Goal: Information Seeking & Learning: Learn about a topic

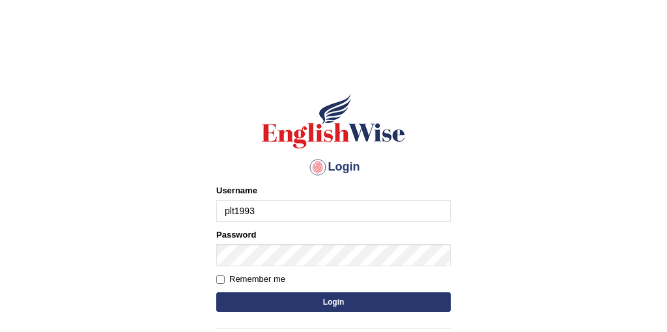
click at [216, 292] on button "Login" at bounding box center [333, 302] width 234 height 20
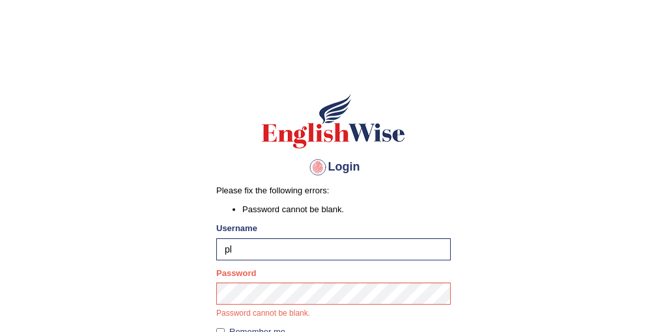
type input "p"
type input "Tandinchoden"
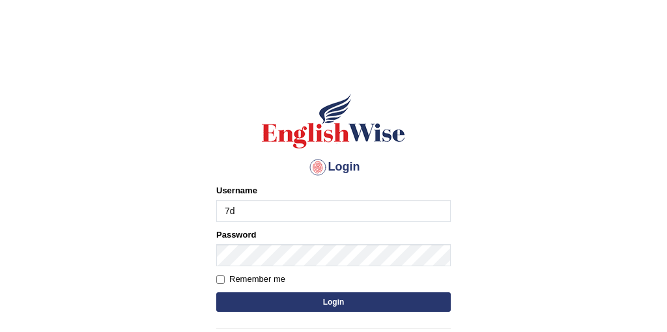
type input "7"
type input "Tandinchoden"
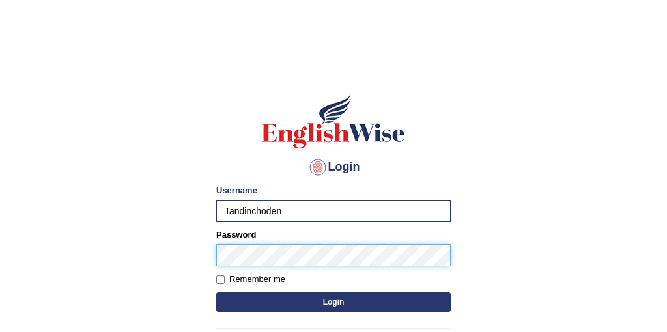
click at [216, 292] on button "Login" at bounding box center [333, 302] width 234 height 20
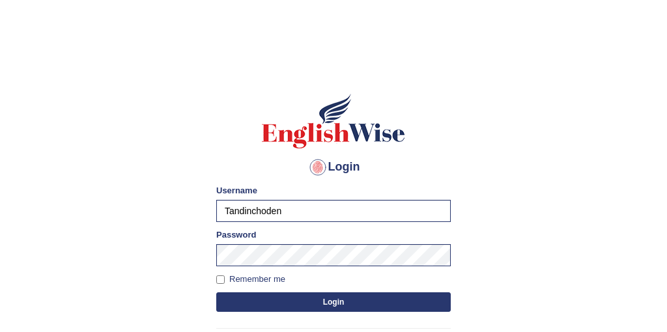
click at [339, 307] on button "Login" at bounding box center [333, 302] width 234 height 20
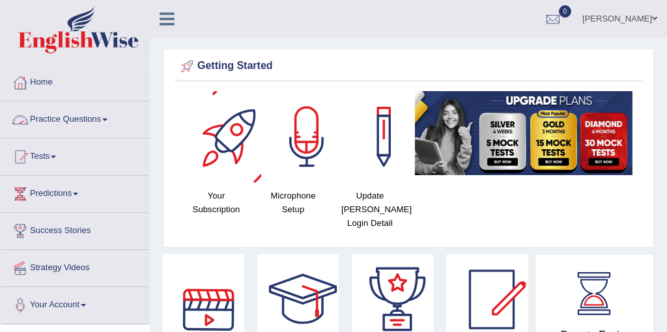
click at [59, 120] on link "Practice Questions" at bounding box center [75, 118] width 148 height 33
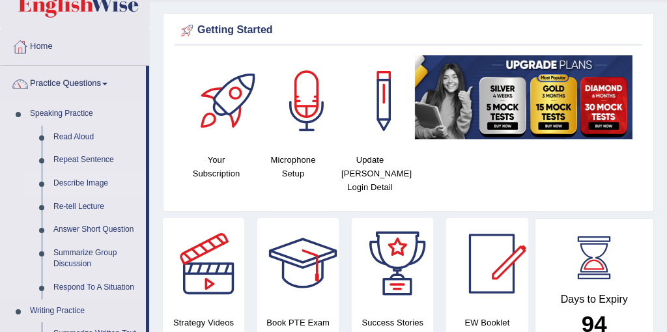
scroll to position [58, 0]
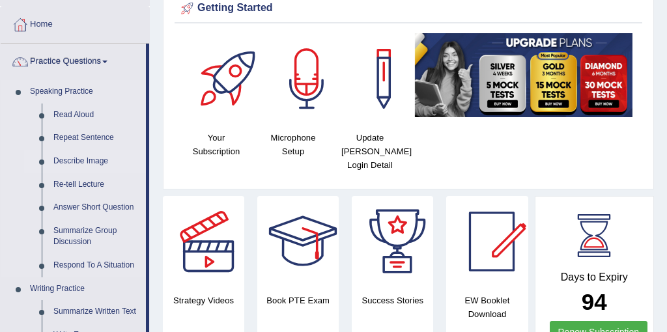
click at [71, 161] on link "Describe Image" at bounding box center [97, 161] width 98 height 23
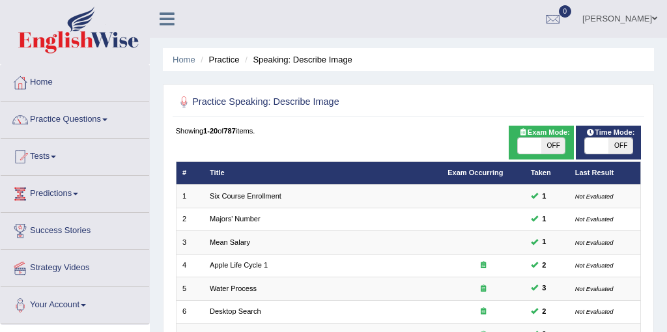
click at [606, 150] on span at bounding box center [596, 146] width 23 height 16
checkbox input "true"
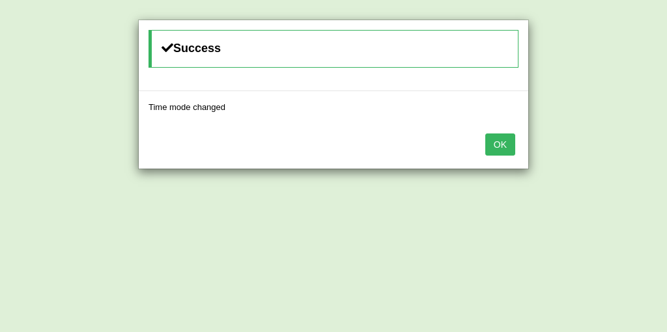
click at [501, 145] on button "OK" at bounding box center [500, 144] width 30 height 22
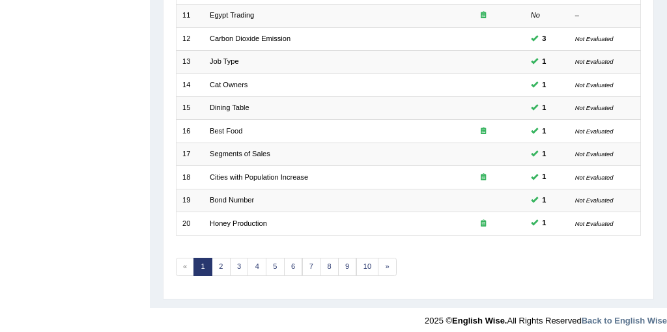
scroll to position [417, 0]
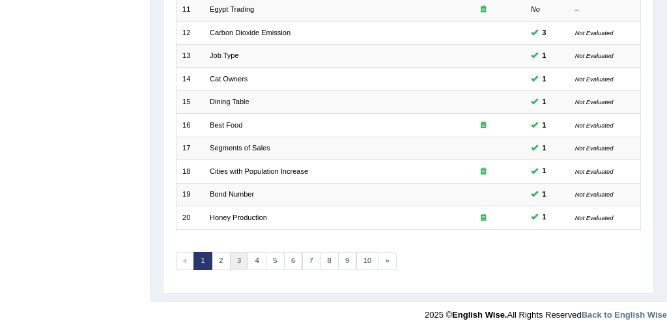
click at [236, 255] on link "3" at bounding box center [239, 261] width 19 height 18
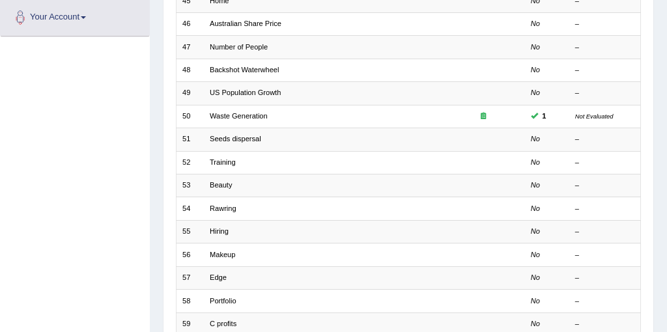
scroll to position [417, 0]
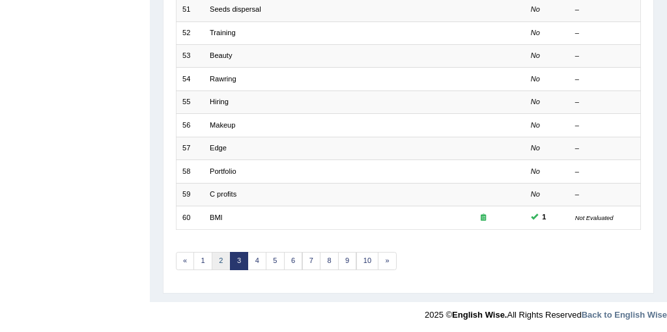
click at [219, 260] on link "2" at bounding box center [221, 261] width 19 height 18
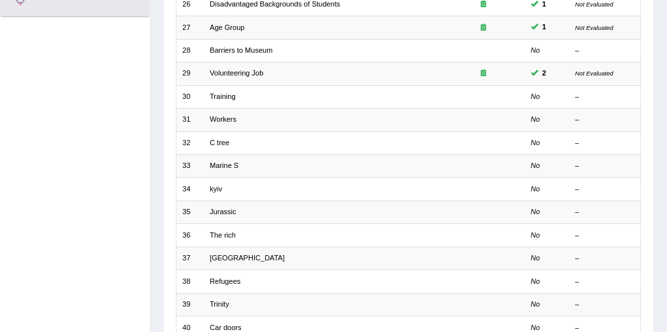
scroll to position [284, 0]
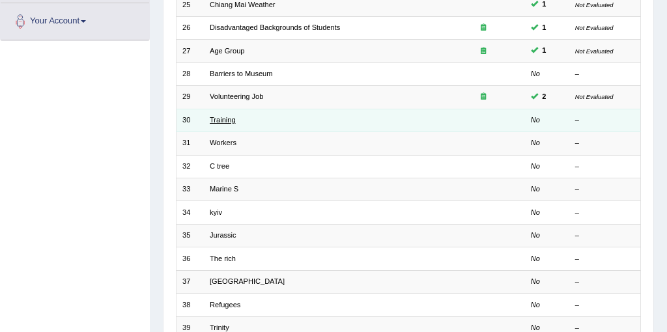
click at [222, 120] on link "Training" at bounding box center [223, 120] width 26 height 8
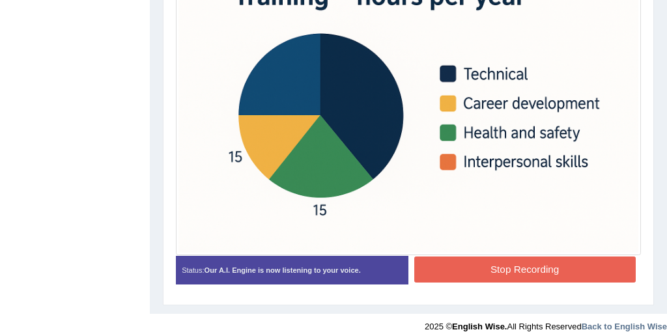
scroll to position [406, 0]
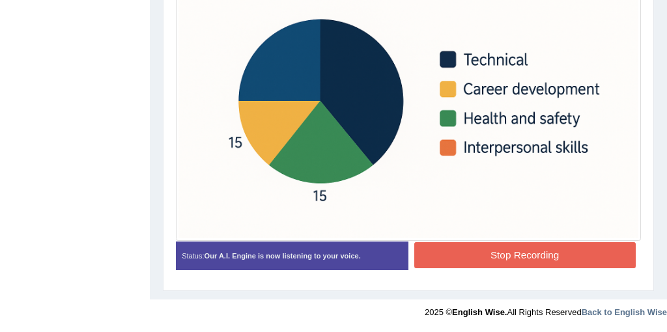
click at [474, 247] on button "Stop Recording" at bounding box center [524, 254] width 221 height 25
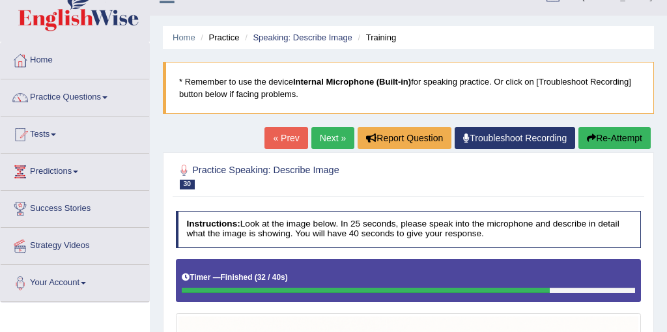
scroll to position [0, 0]
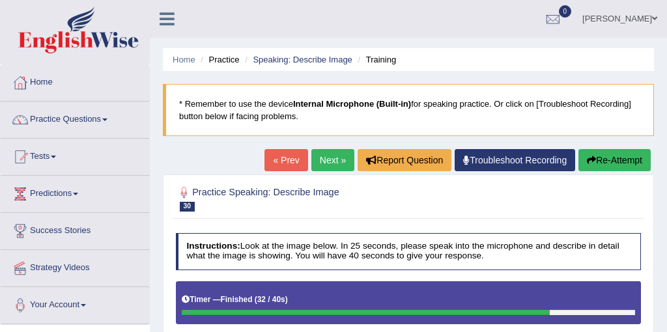
click at [321, 154] on link "Next »" at bounding box center [332, 160] width 43 height 22
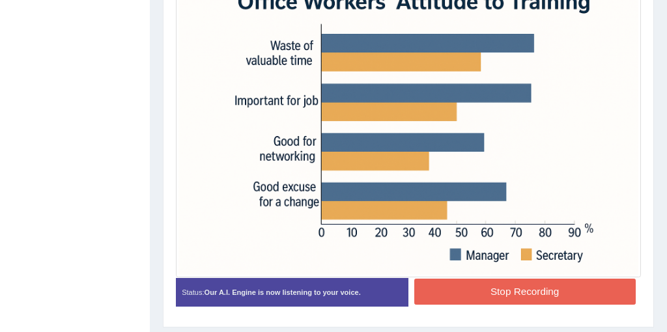
scroll to position [406, 0]
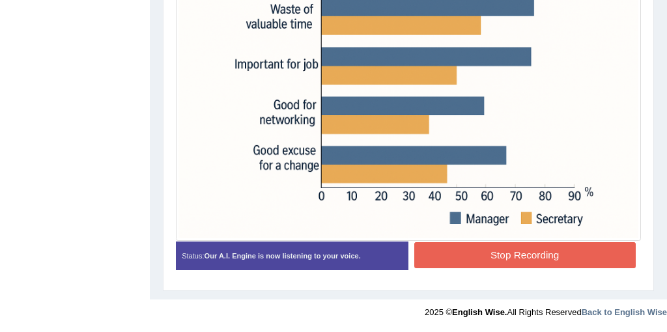
click at [486, 255] on button "Stop Recording" at bounding box center [524, 254] width 221 height 25
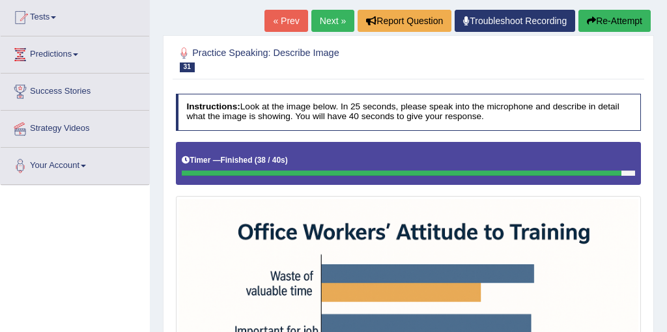
scroll to position [119, 0]
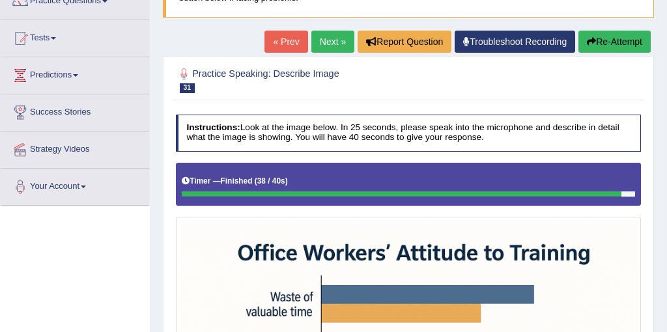
click at [333, 39] on link "Next »" at bounding box center [332, 42] width 43 height 22
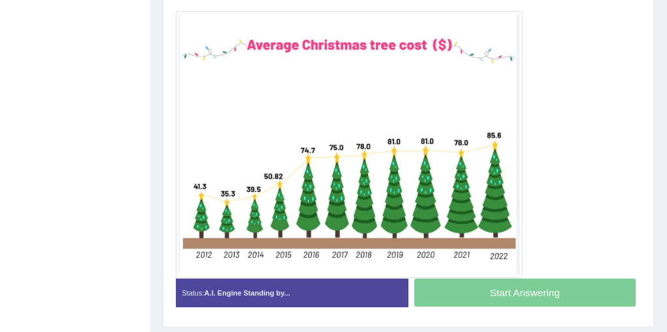
scroll to position [311, 0]
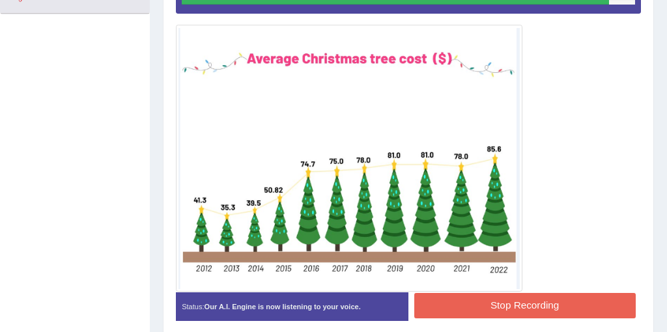
click at [537, 311] on button "Stop Recording" at bounding box center [524, 305] width 221 height 25
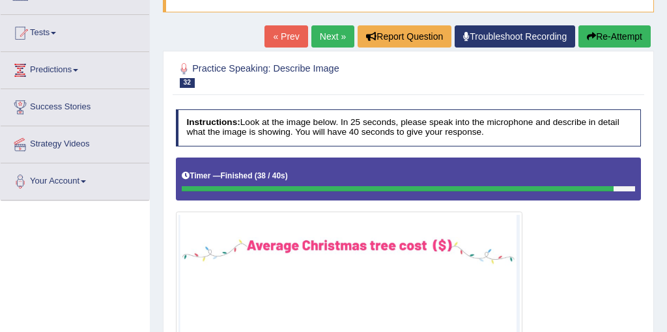
scroll to position [113, 0]
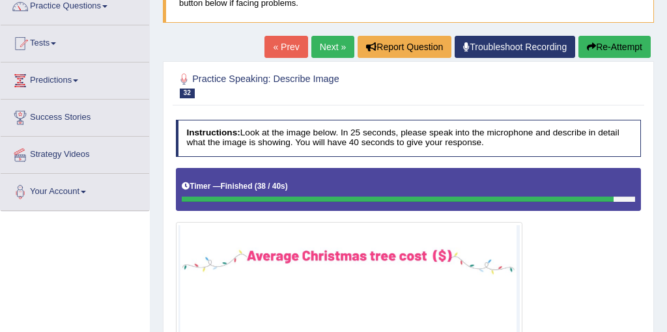
click at [316, 40] on link "Next »" at bounding box center [332, 47] width 43 height 22
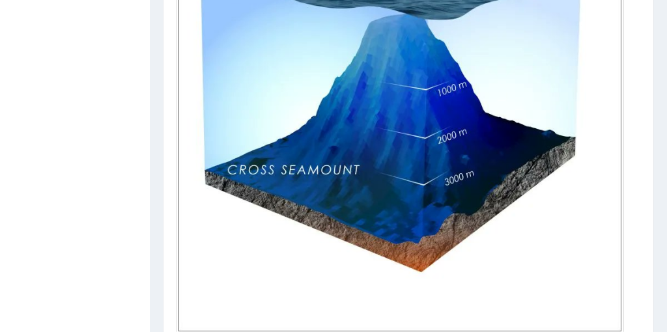
scroll to position [477, 0]
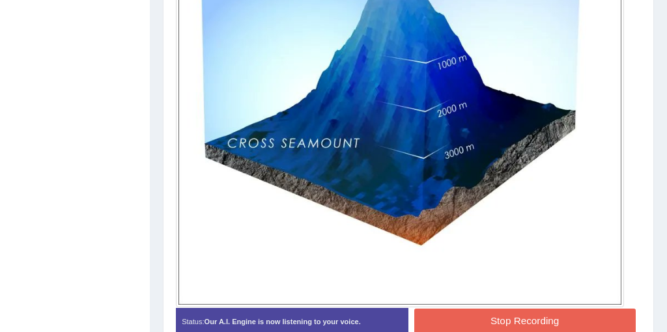
click at [521, 318] on button "Stop Recording" at bounding box center [524, 321] width 221 height 25
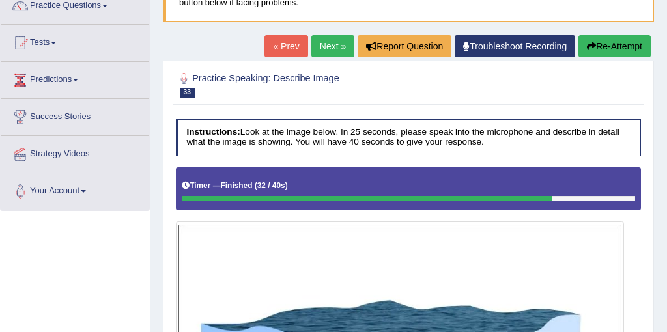
scroll to position [99, 0]
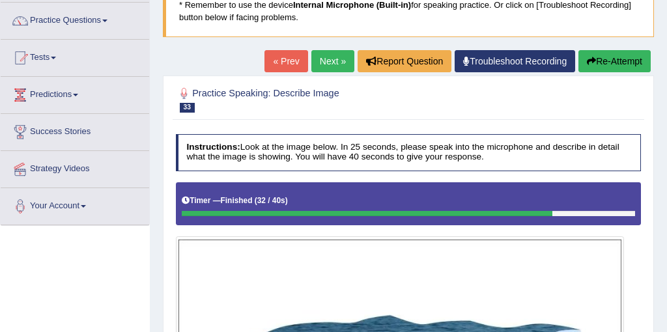
click at [324, 66] on link "Next »" at bounding box center [332, 61] width 43 height 22
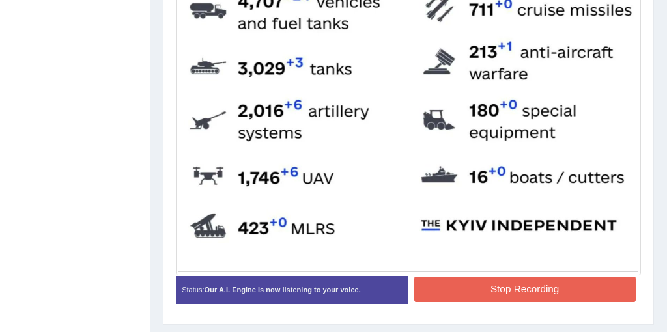
scroll to position [552, 0]
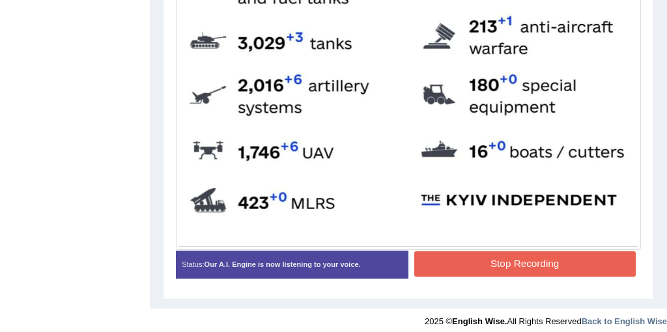
click at [507, 261] on button "Stop Recording" at bounding box center [524, 263] width 221 height 25
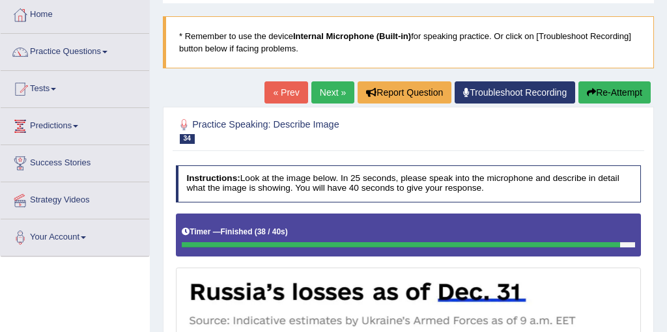
scroll to position [0, 0]
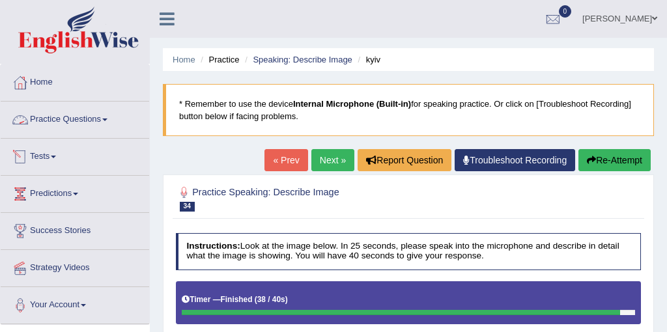
click at [72, 124] on link "Practice Questions" at bounding box center [75, 118] width 148 height 33
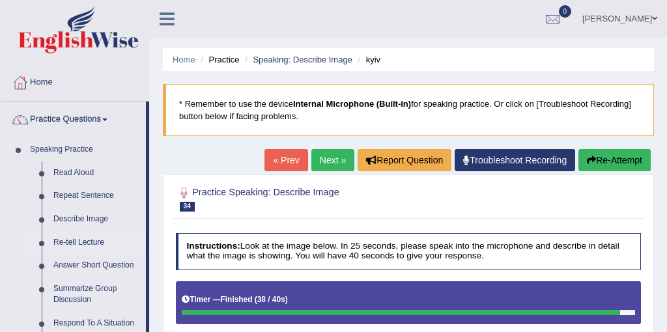
click at [71, 244] on link "Re-tell Lecture" at bounding box center [97, 242] width 98 height 23
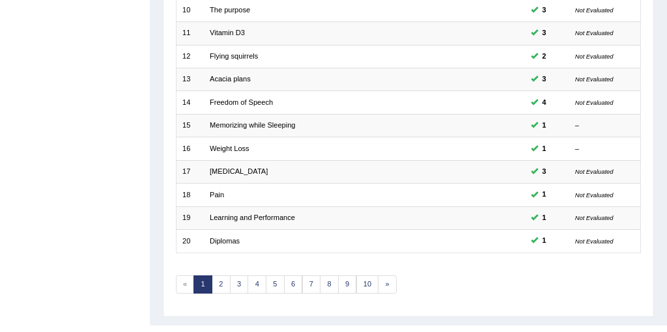
scroll to position [391, 0]
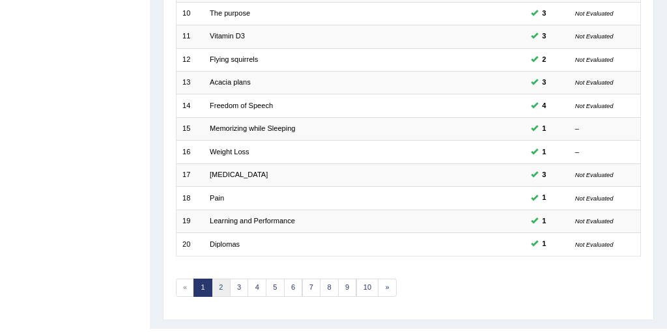
click at [217, 285] on link "2" at bounding box center [221, 288] width 19 height 18
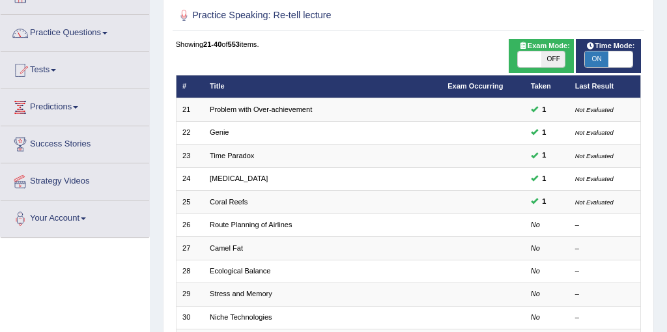
scroll to position [91, 0]
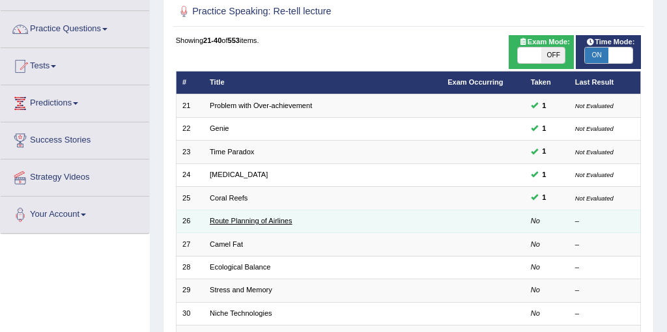
click at [251, 217] on link "Route Planning of Airlines" at bounding box center [251, 221] width 83 height 8
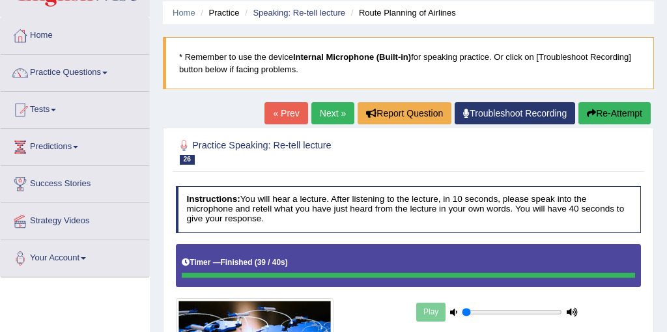
scroll to position [27, 0]
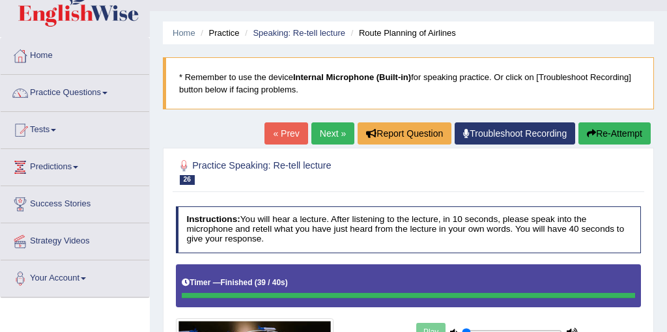
click at [324, 137] on link "Next »" at bounding box center [332, 133] width 43 height 22
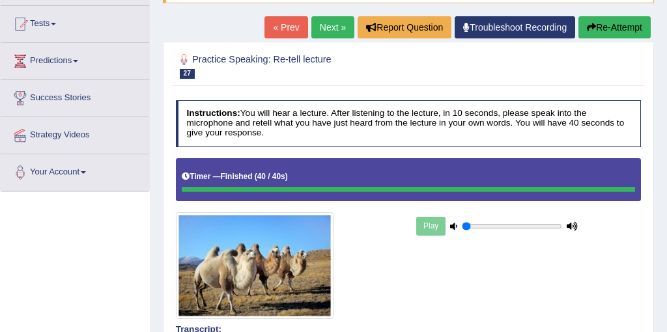
scroll to position [120, 0]
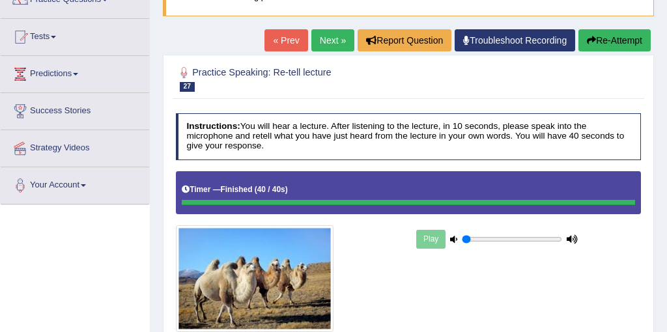
click at [334, 41] on link "Next »" at bounding box center [332, 40] width 43 height 22
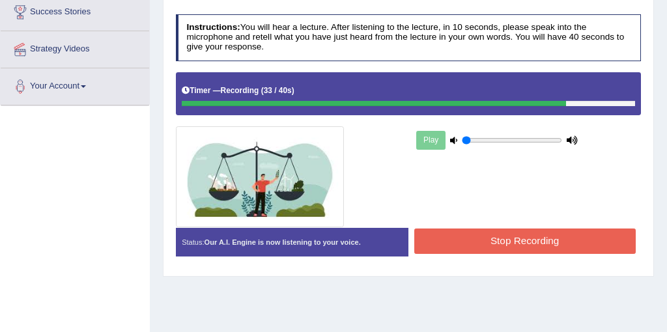
click at [527, 237] on button "Stop Recording" at bounding box center [524, 241] width 221 height 25
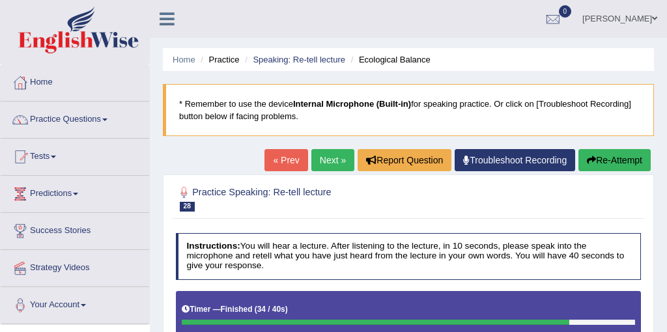
click at [335, 155] on link "Next »" at bounding box center [332, 160] width 43 height 22
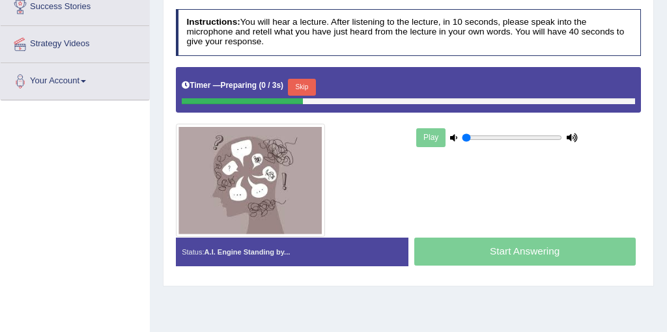
scroll to position [267, 0]
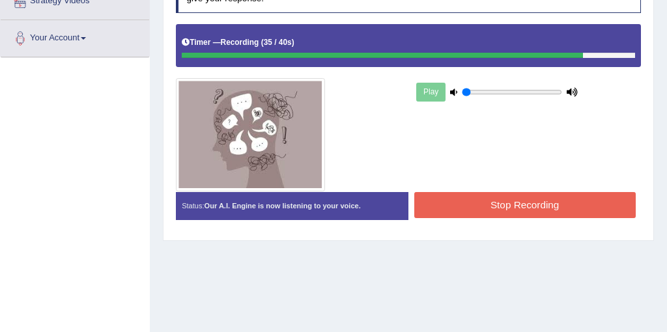
click at [539, 205] on button "Stop Recording" at bounding box center [524, 204] width 221 height 25
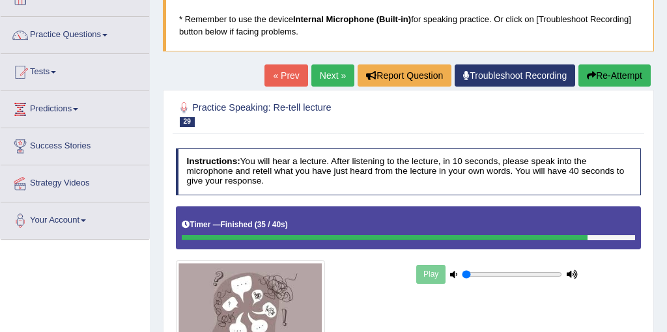
scroll to position [81, 0]
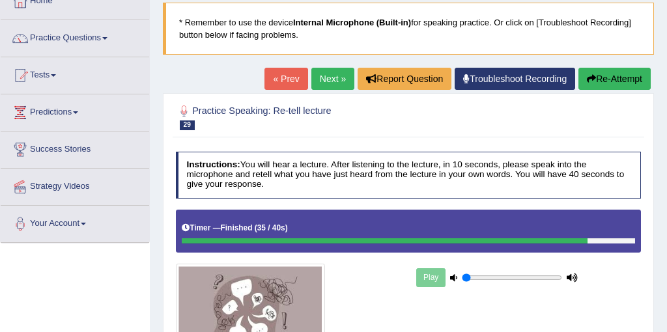
click at [326, 83] on link "Next »" at bounding box center [332, 79] width 43 height 22
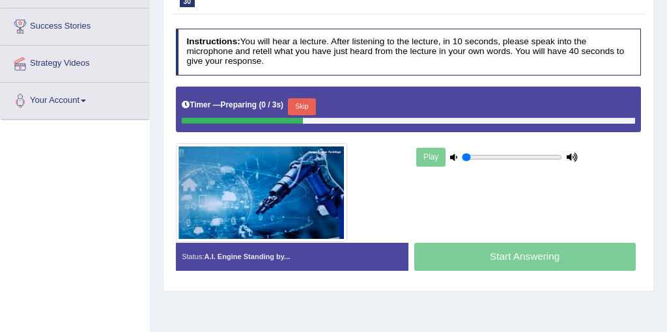
scroll to position [210, 0]
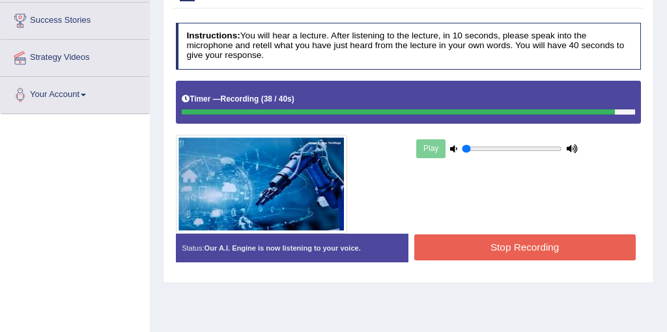
click at [556, 256] on button "Stop Recording" at bounding box center [524, 246] width 221 height 25
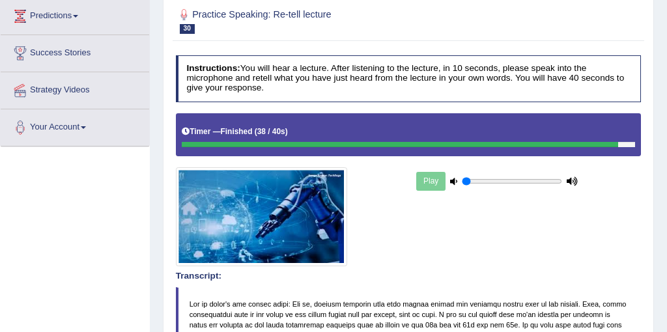
scroll to position [161, 0]
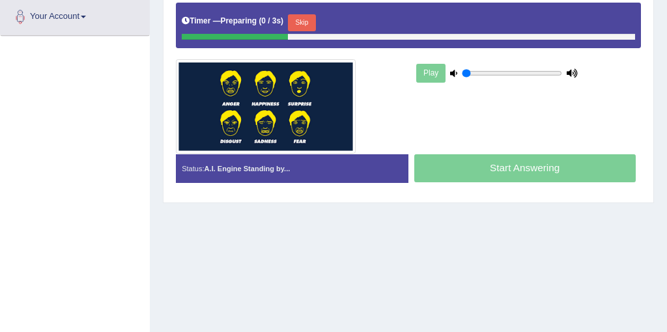
scroll to position [266, 0]
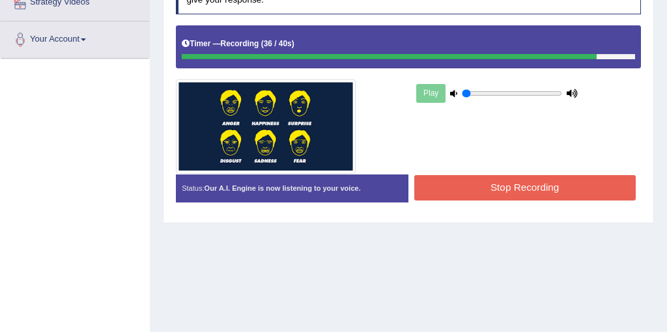
click at [531, 192] on button "Stop Recording" at bounding box center [524, 187] width 221 height 25
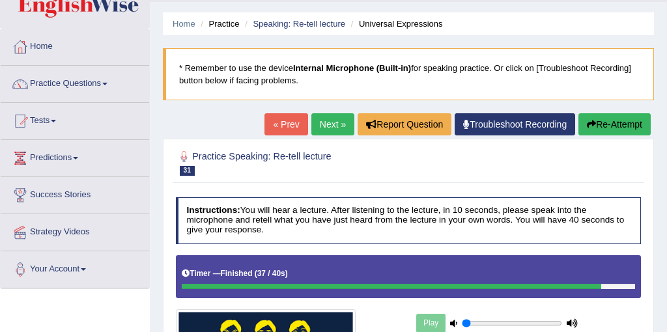
scroll to position [0, 0]
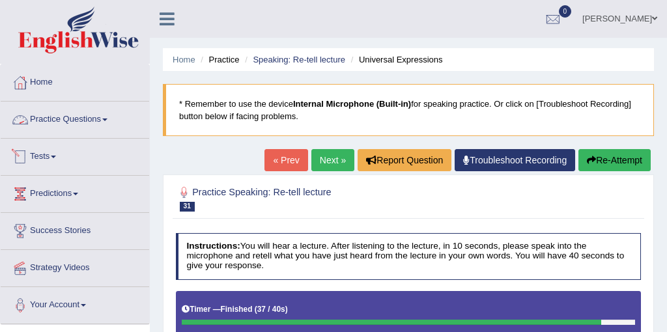
click at [56, 119] on link "Practice Questions" at bounding box center [75, 118] width 148 height 33
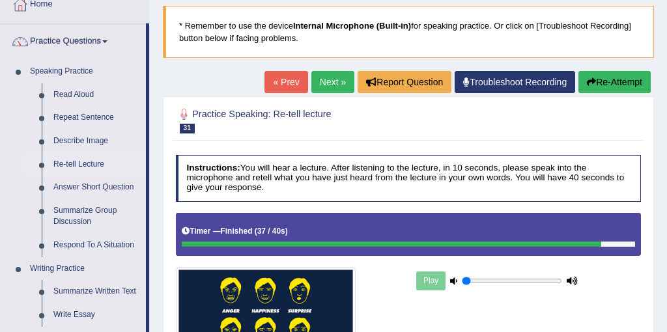
scroll to position [86, 0]
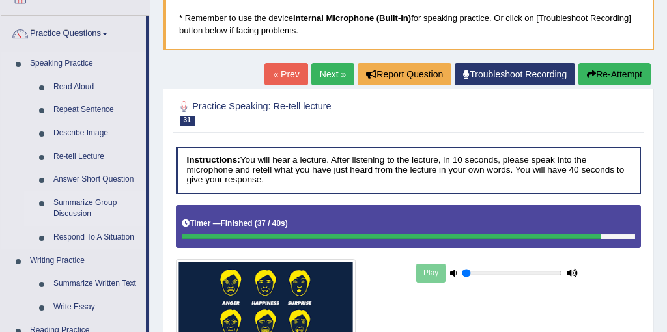
click at [66, 206] on link "Summarize Group Discussion" at bounding box center [97, 208] width 98 height 35
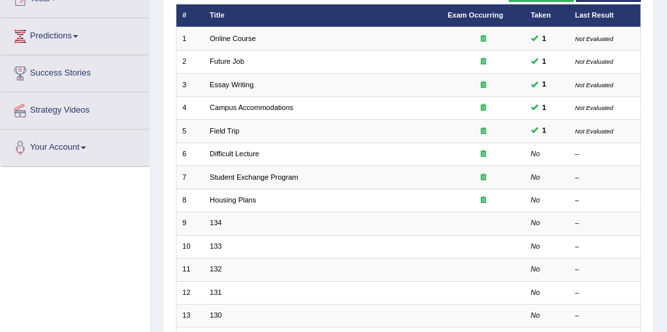
scroll to position [167, 0]
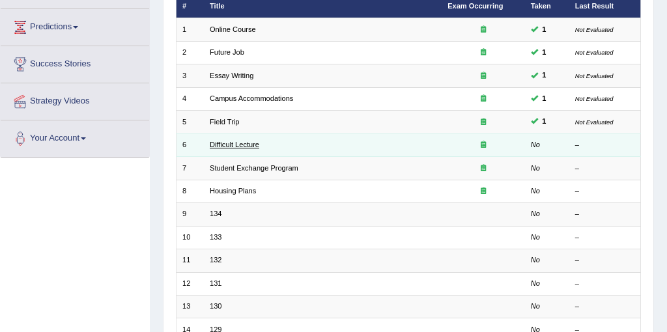
click at [243, 145] on link "Difficult Lecture" at bounding box center [234, 145] width 49 height 8
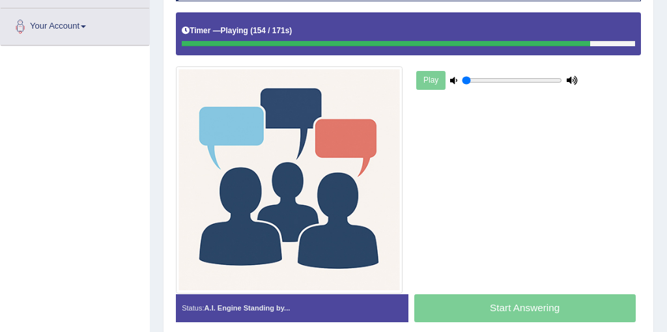
scroll to position [271, 0]
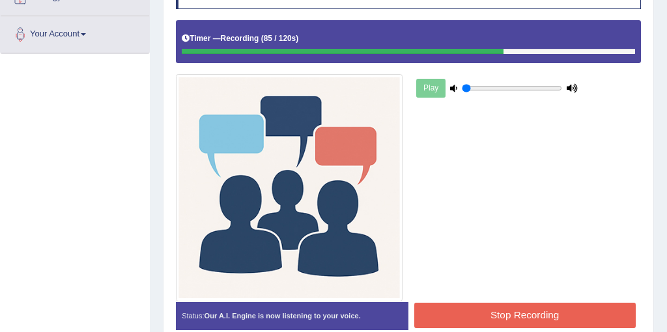
click at [467, 322] on button "Stop Recording" at bounding box center [524, 315] width 221 height 25
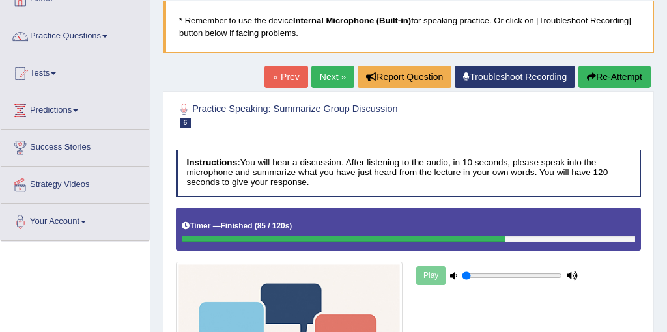
scroll to position [59, 0]
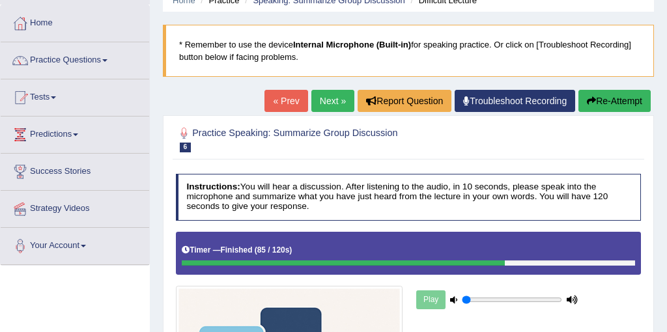
click at [322, 100] on link "Next »" at bounding box center [332, 101] width 43 height 22
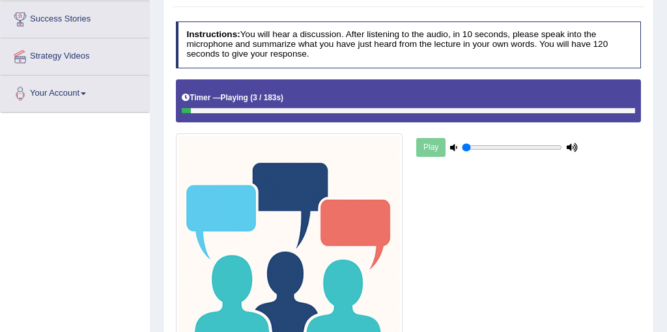
scroll to position [216, 0]
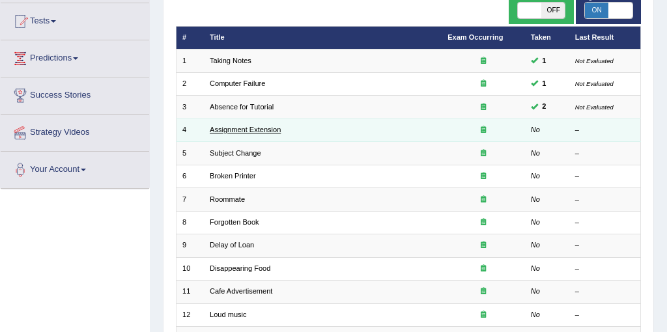
click at [257, 130] on link "Assignment Extension" at bounding box center [245, 130] width 71 height 8
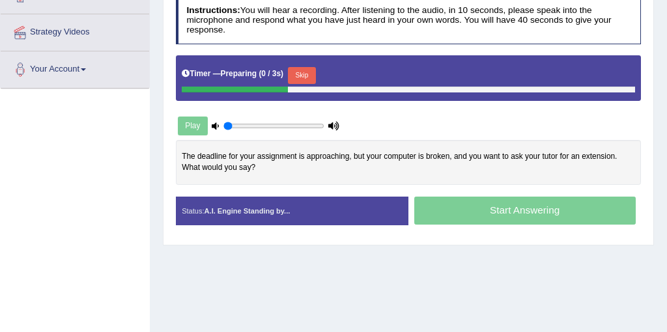
scroll to position [238, 0]
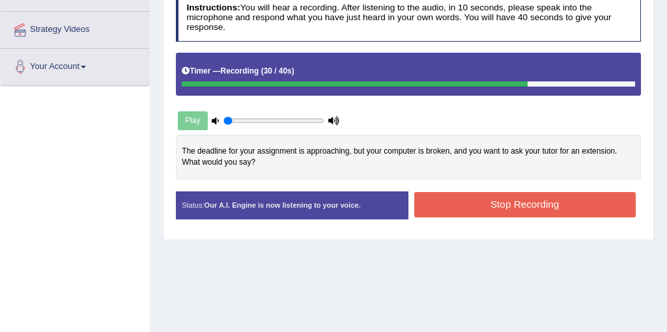
click at [550, 209] on button "Stop Recording" at bounding box center [524, 204] width 221 height 25
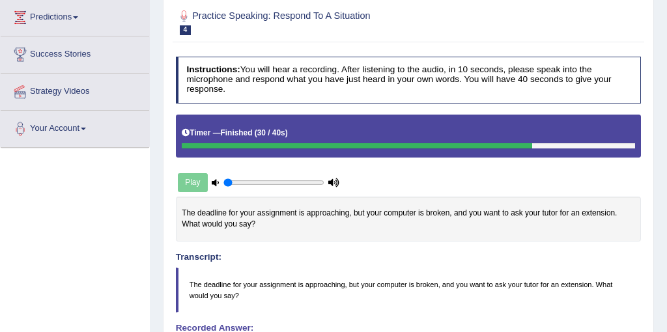
scroll to position [0, 0]
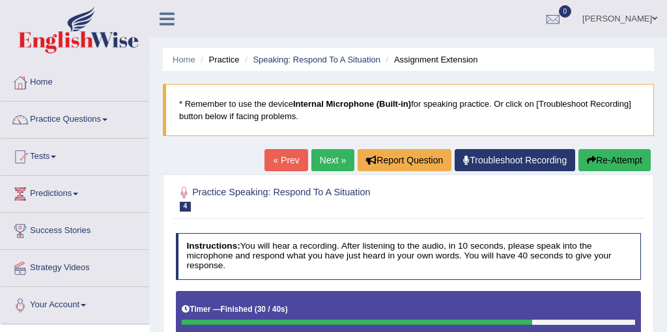
click at [326, 170] on link "Next »" at bounding box center [332, 160] width 43 height 22
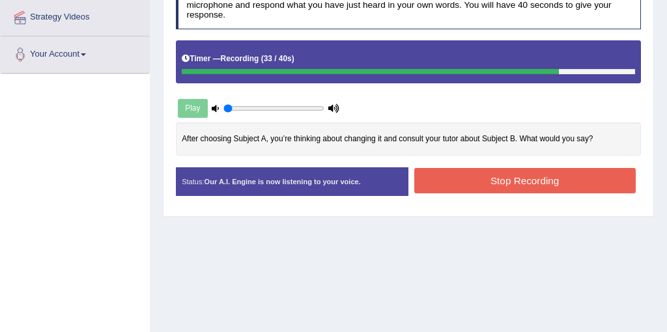
scroll to position [251, 0]
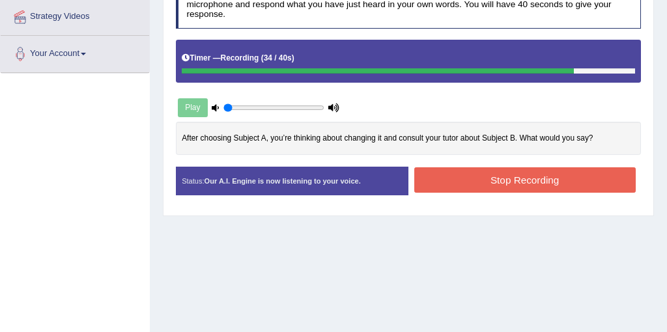
click at [535, 184] on button "Stop Recording" at bounding box center [524, 179] width 221 height 25
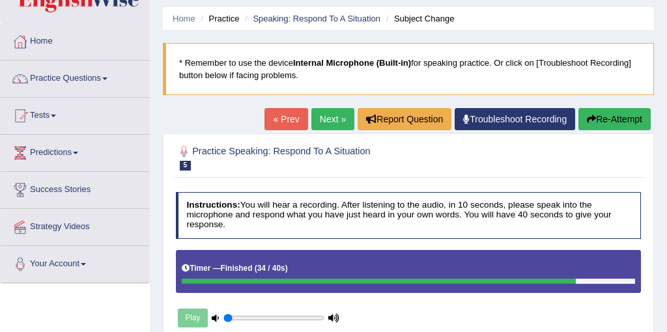
scroll to position [36, 0]
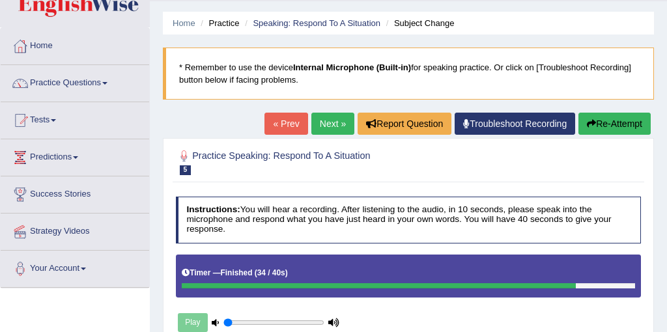
click at [313, 128] on link "Next »" at bounding box center [332, 124] width 43 height 22
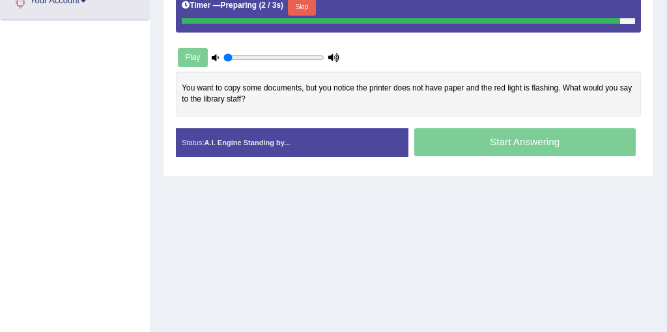
scroll to position [305, 0]
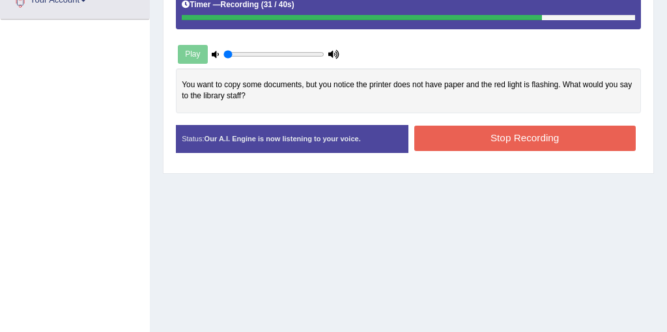
click at [542, 143] on button "Stop Recording" at bounding box center [524, 138] width 221 height 25
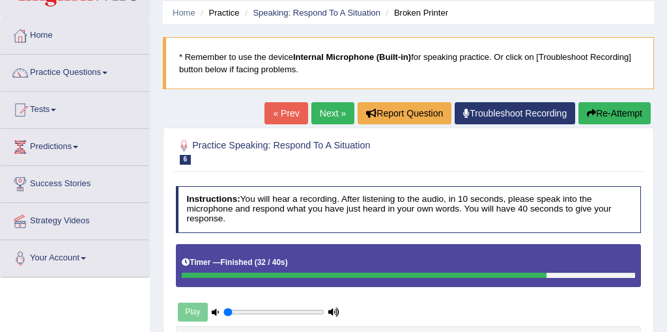
scroll to position [0, 0]
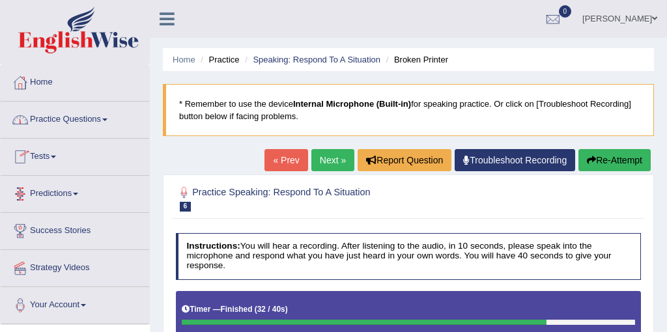
click at [57, 158] on link "Tests" at bounding box center [75, 155] width 148 height 33
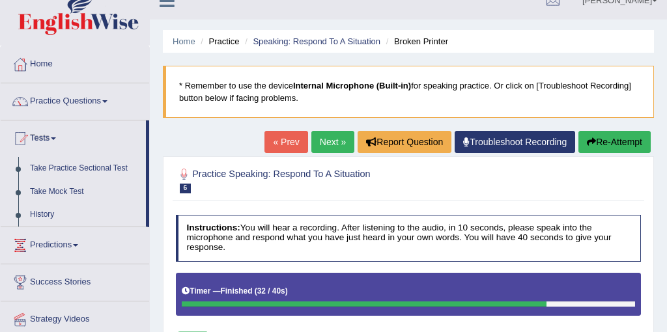
scroll to position [20, 0]
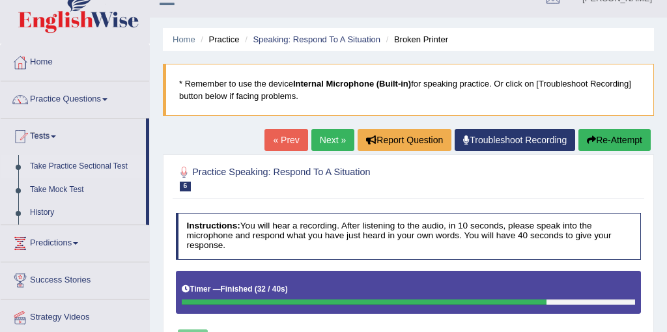
click at [72, 171] on link "Take Practice Sectional Test" at bounding box center [85, 166] width 122 height 23
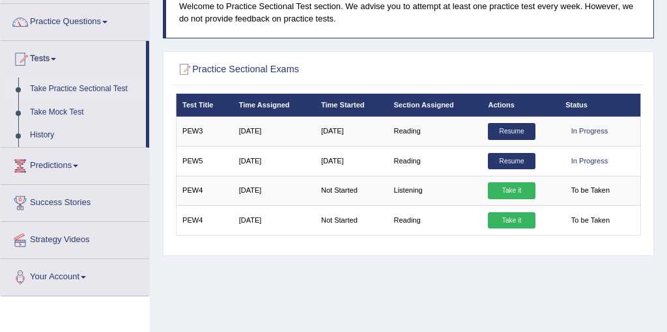
scroll to position [94, 0]
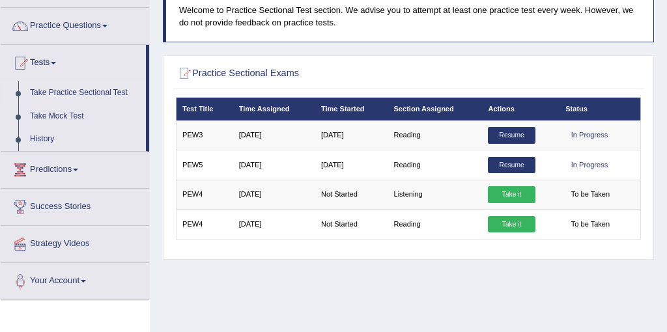
click at [86, 94] on link "Take Practice Sectional Test" at bounding box center [85, 92] width 122 height 23
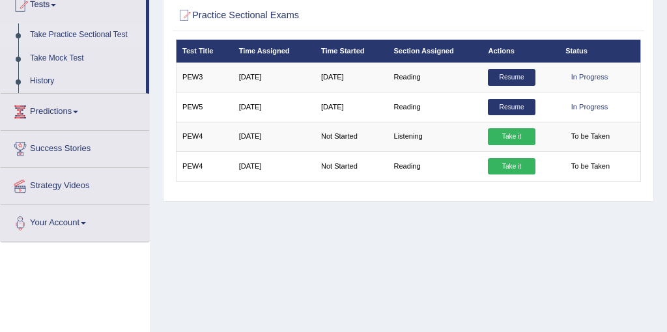
scroll to position [152, 0]
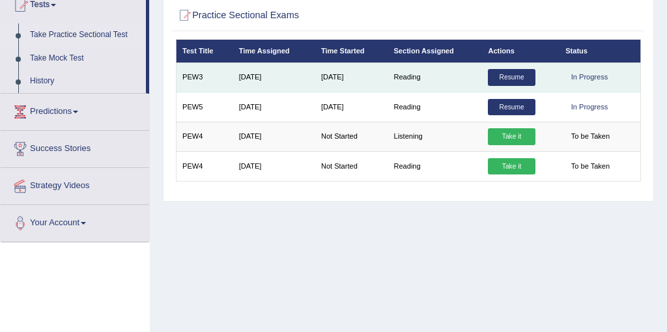
click at [256, 81] on td "[DATE]" at bounding box center [273, 77] width 82 height 29
click at [256, 81] on td "Sep 30, 2024" at bounding box center [273, 77] width 82 height 29
click at [513, 78] on link "Resume" at bounding box center [511, 77] width 47 height 17
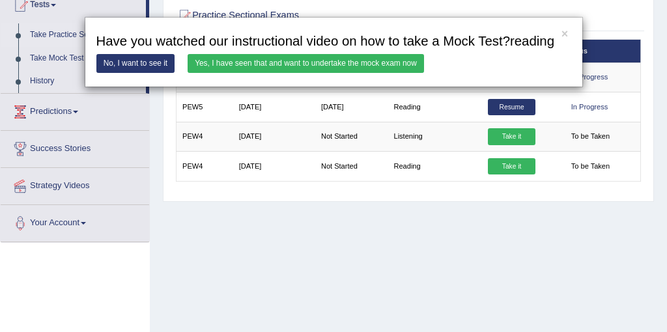
click at [326, 73] on link "Yes, I have seen that and want to undertake the mock exam now" at bounding box center [306, 63] width 236 height 19
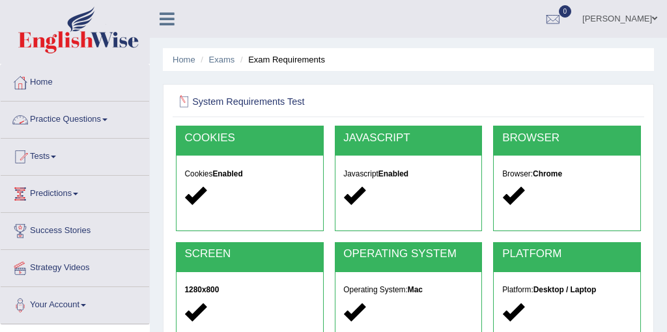
click at [71, 120] on link "Practice Questions" at bounding box center [75, 118] width 148 height 33
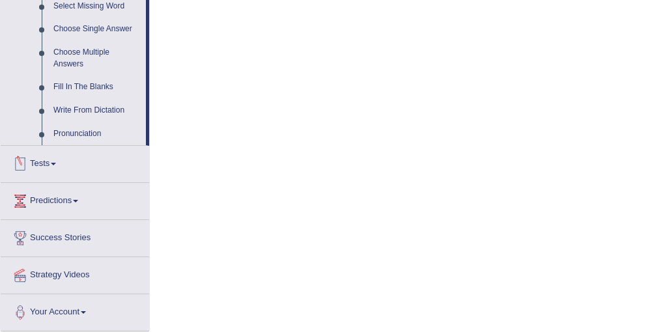
click at [53, 169] on link "Tests" at bounding box center [75, 162] width 148 height 33
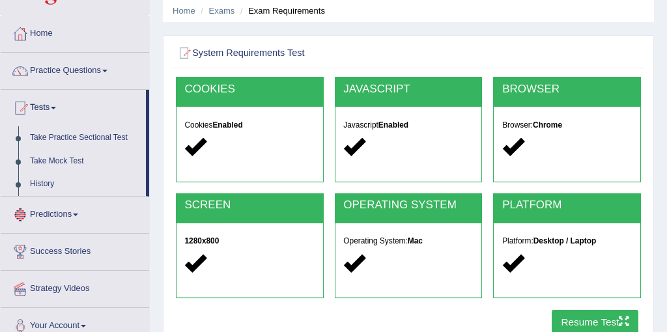
scroll to position [31, 0]
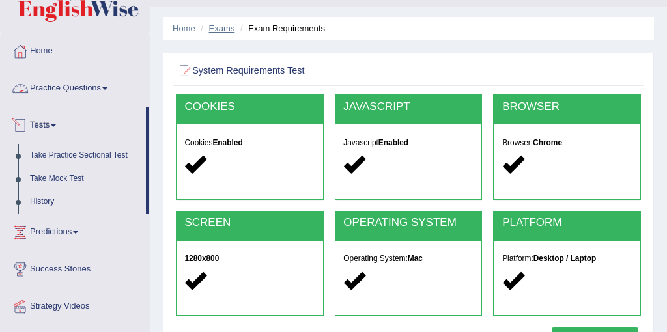
click at [219, 25] on link "Exams" at bounding box center [222, 28] width 26 height 10
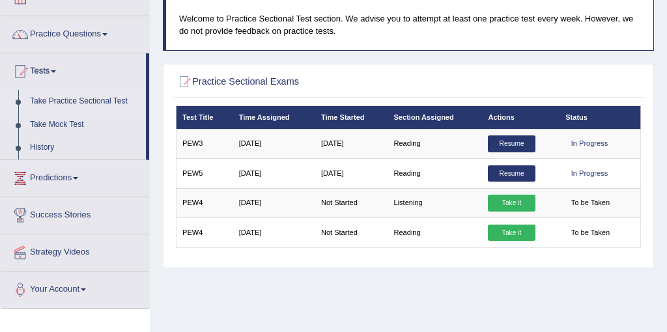
scroll to position [135, 0]
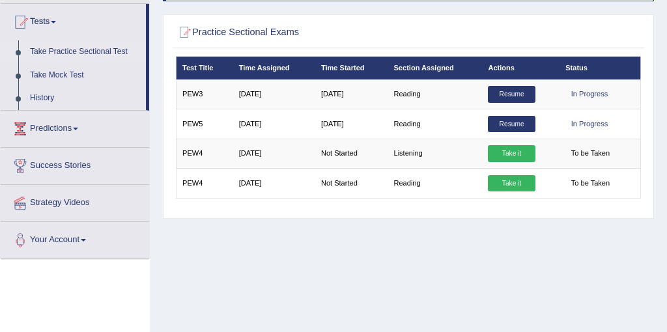
click at [438, 64] on th "Section Assigned" at bounding box center [434, 68] width 94 height 23
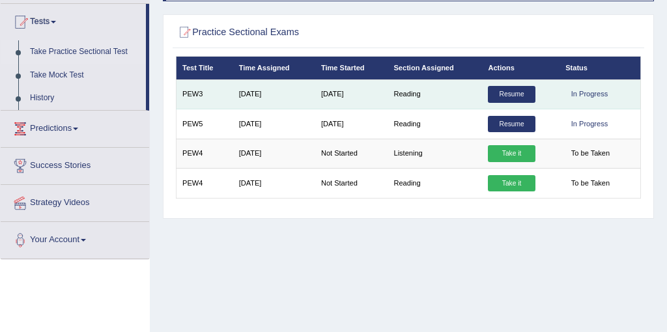
click at [193, 92] on td "PEW3" at bounding box center [204, 93] width 57 height 29
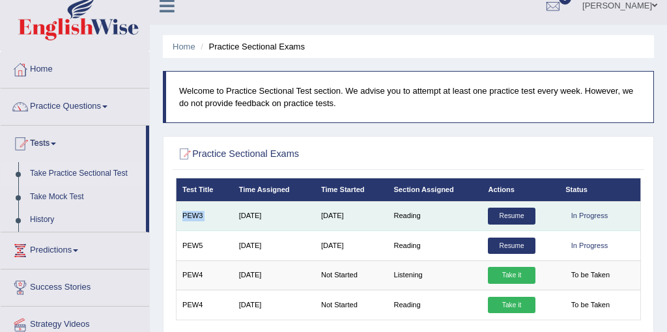
scroll to position [0, 0]
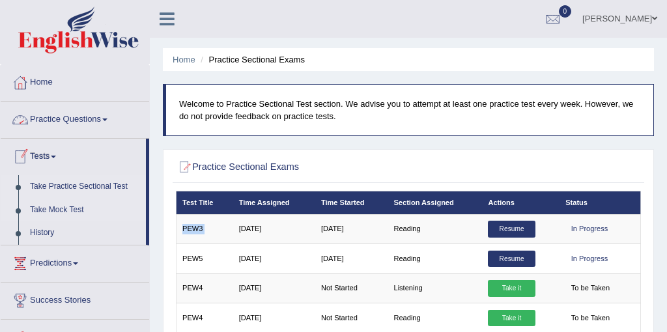
click at [57, 208] on link "Take Mock Test" at bounding box center [85, 210] width 122 height 23
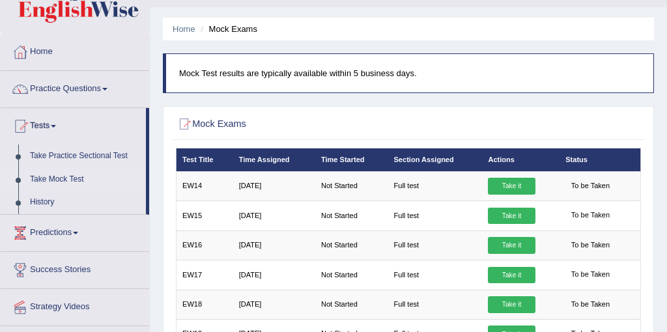
scroll to position [31, 0]
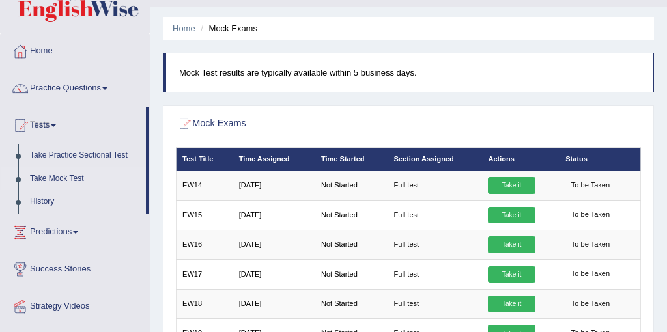
click at [438, 159] on th "Section Assigned" at bounding box center [434, 159] width 94 height 23
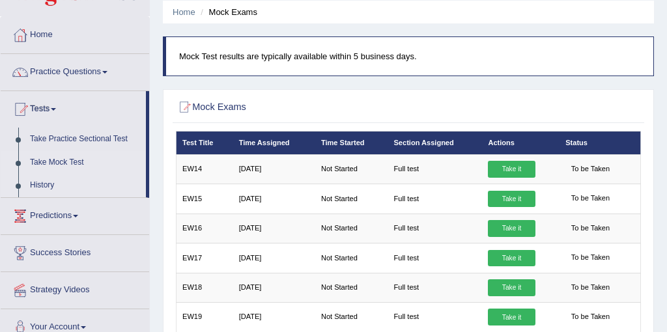
scroll to position [0, 0]
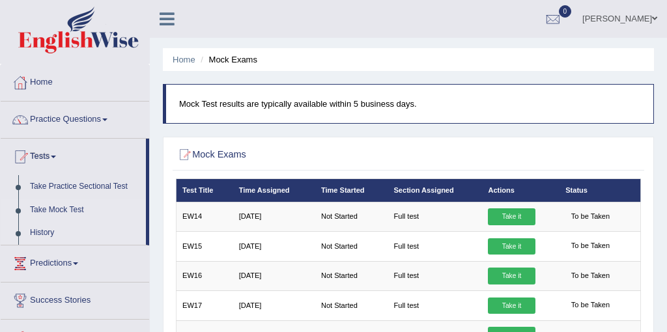
click at [40, 229] on link "History" at bounding box center [85, 232] width 122 height 23
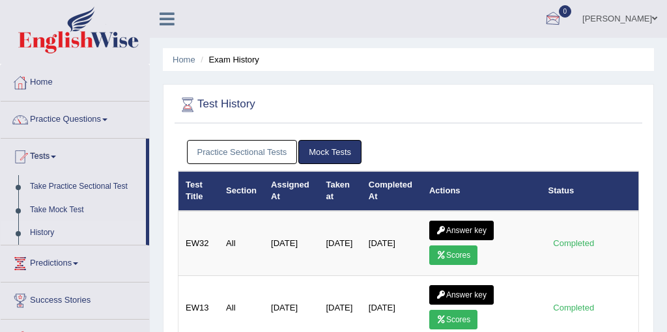
click at [637, 21] on link "[PERSON_NAME]" at bounding box center [619, 17] width 94 height 34
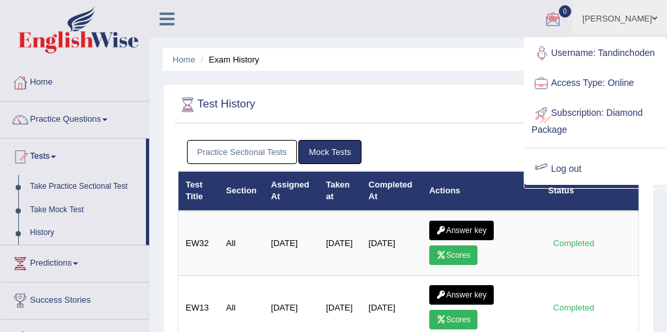
click at [572, 184] on link "Log out" at bounding box center [595, 169] width 141 height 30
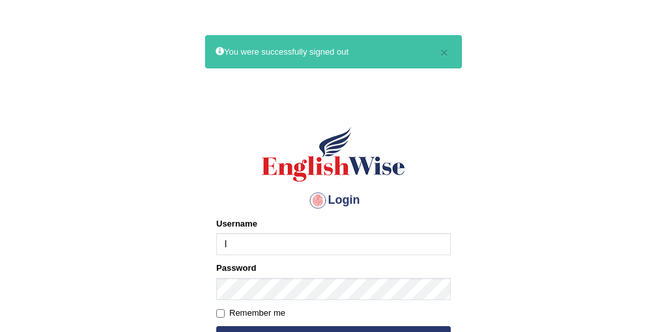
type input "LhabaT"
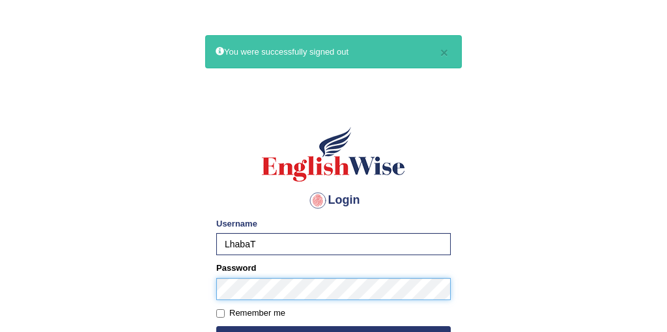
click at [216, 326] on button "Login" at bounding box center [333, 336] width 234 height 20
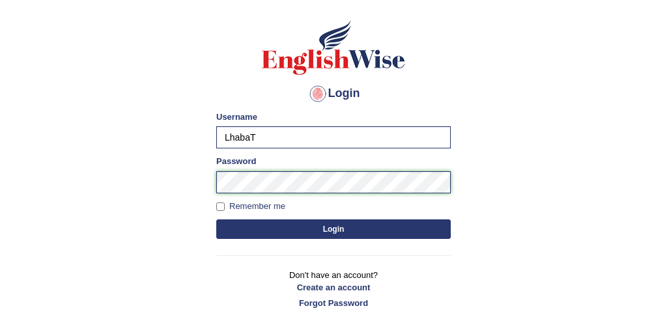
scroll to position [173, 0]
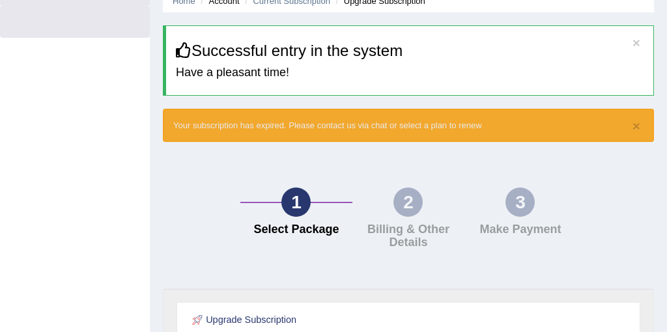
scroll to position [44, 0]
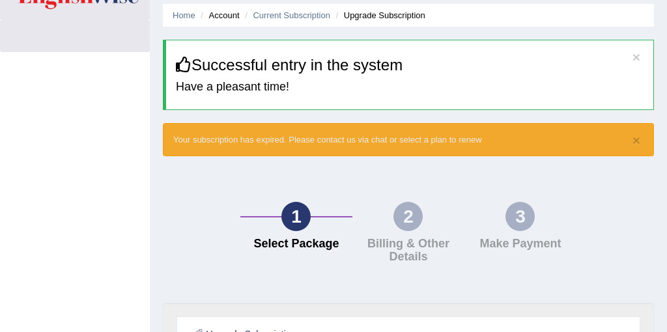
click at [641, 142] on div "× Your subscription has expired. Please contact us via chat or select a plan to…" at bounding box center [408, 139] width 491 height 33
click at [630, 139] on div "× Your subscription has expired. Please contact us via chat or select a plan to…" at bounding box center [408, 139] width 491 height 33
click at [628, 57] on h3 "Successful entry in the system" at bounding box center [409, 65] width 467 height 17
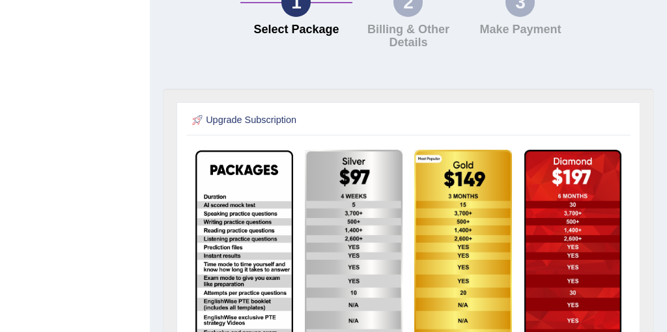
scroll to position [0, 0]
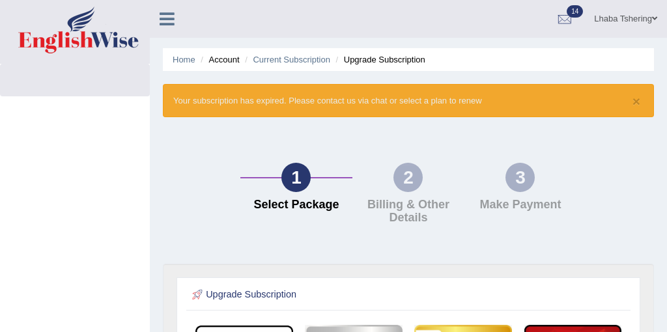
click at [643, 15] on link "Lhaba Tshering" at bounding box center [625, 17] width 83 height 34
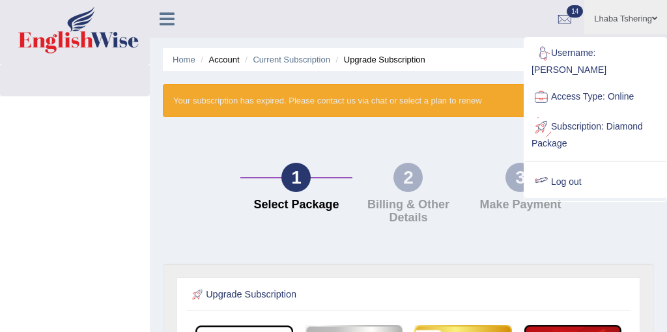
click at [568, 169] on link "Log out" at bounding box center [595, 182] width 141 height 30
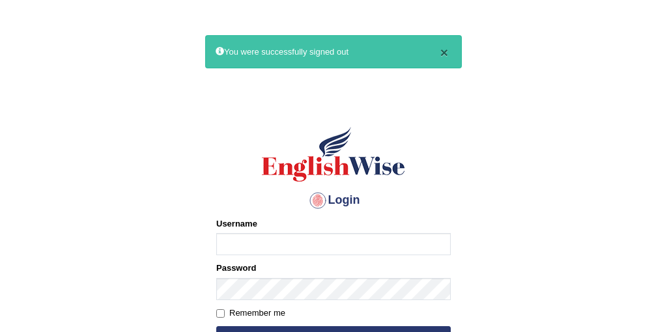
click at [440, 53] on button "×" at bounding box center [444, 53] width 8 height 14
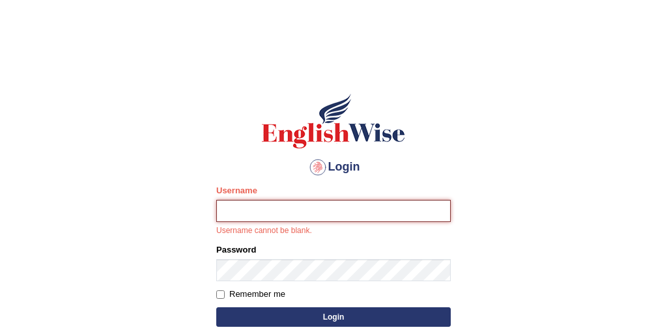
click at [271, 219] on input "Username" at bounding box center [333, 211] width 234 height 22
type input "l"
type input "Tandinchoden"
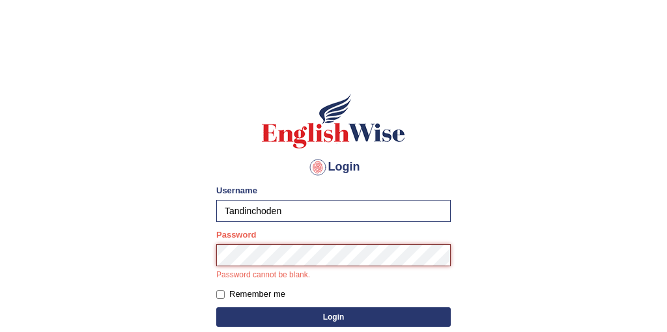
click at [216, 307] on button "Login" at bounding box center [333, 317] width 234 height 20
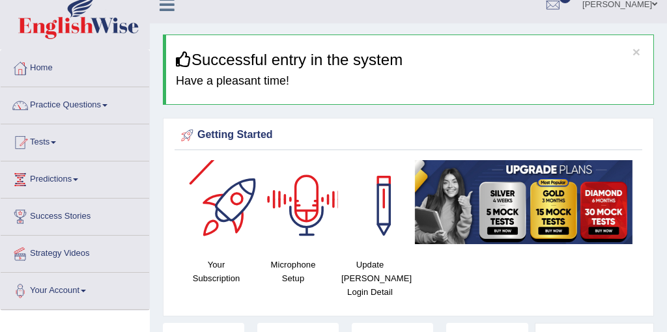
scroll to position [16, 0]
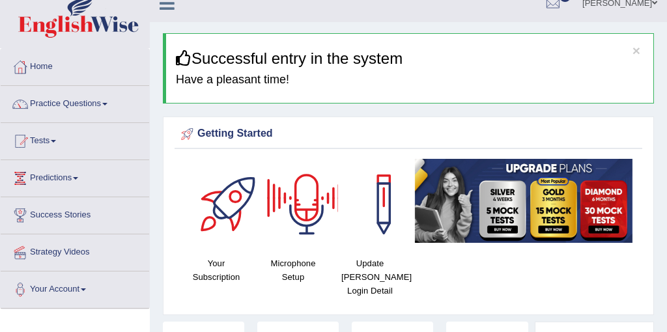
click at [250, 195] on div at bounding box center [229, 204] width 91 height 91
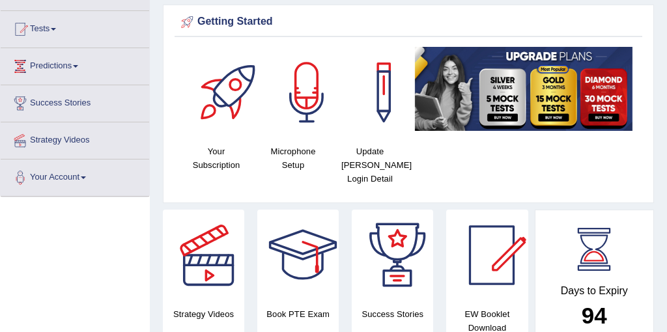
scroll to position [128, 0]
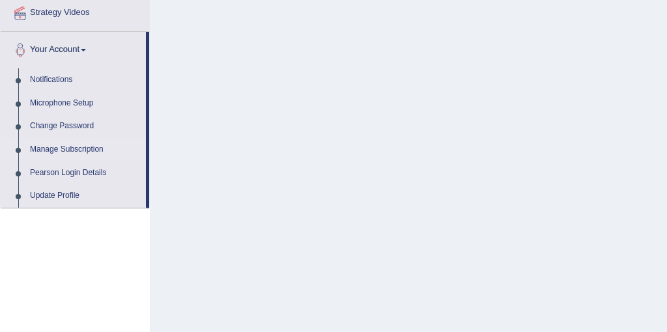
scroll to position [255, 0]
click at [79, 204] on link "Update Profile" at bounding box center [85, 195] width 122 height 23
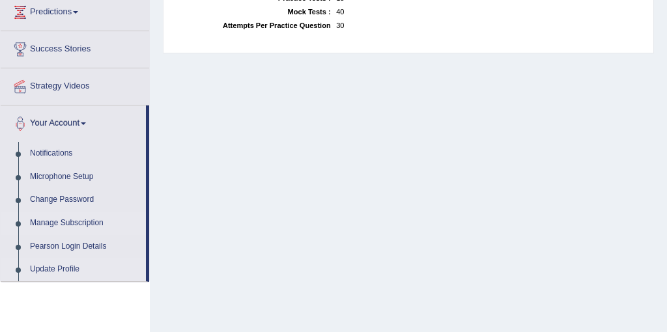
scroll to position [167, 0]
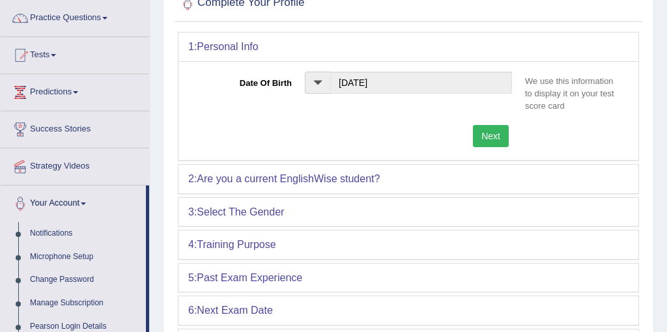
scroll to position [114, 0]
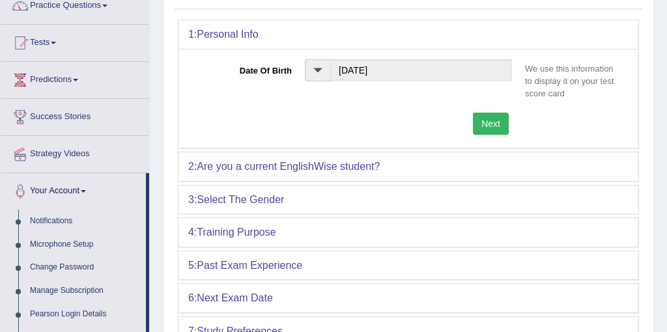
click at [289, 166] on b "Are you a current EnglishWise student?" at bounding box center [288, 166] width 183 height 11
click at [229, 156] on div "2: Are you a current EnglishWise student?" at bounding box center [408, 166] width 460 height 29
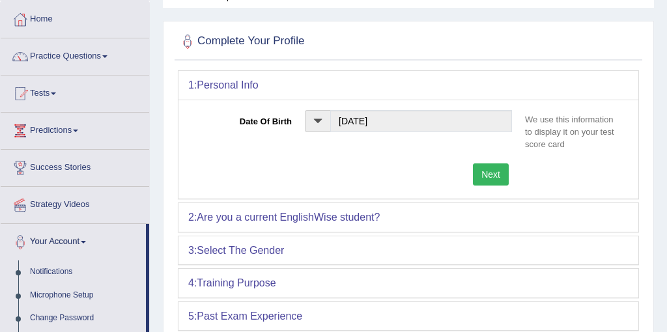
scroll to position [46, 0]
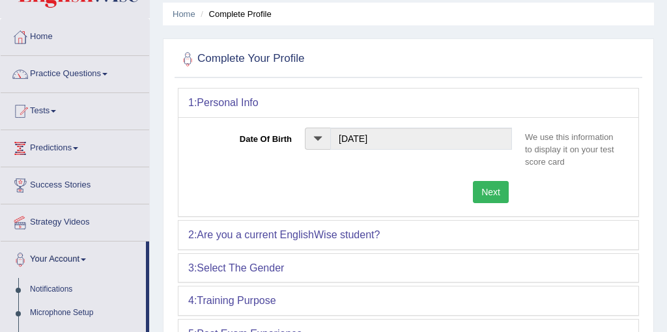
click at [501, 193] on button "Next" at bounding box center [491, 192] width 36 height 22
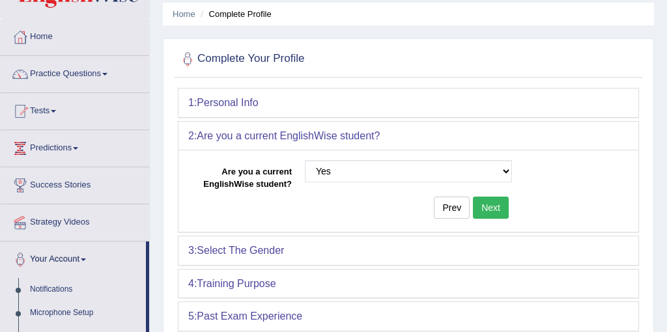
scroll to position [81, 0]
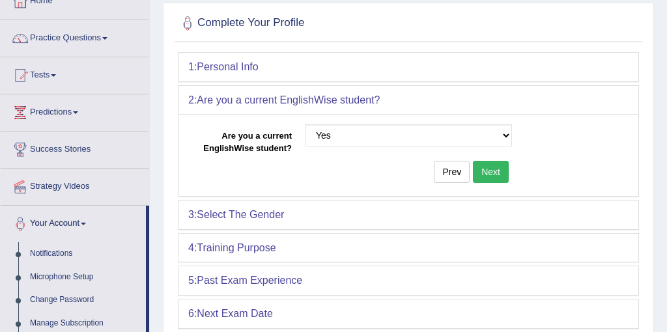
click at [494, 169] on button "Next" at bounding box center [491, 172] width 36 height 22
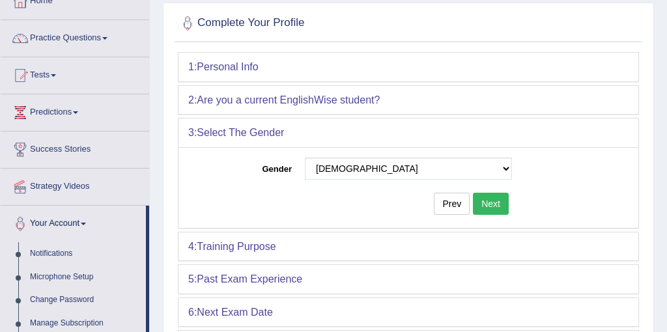
click at [496, 201] on button "Next" at bounding box center [491, 204] width 36 height 22
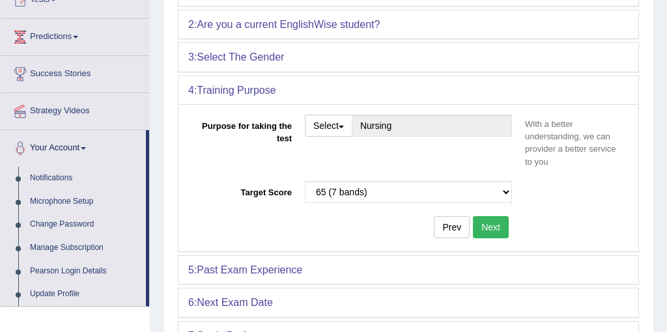
scroll to position [159, 0]
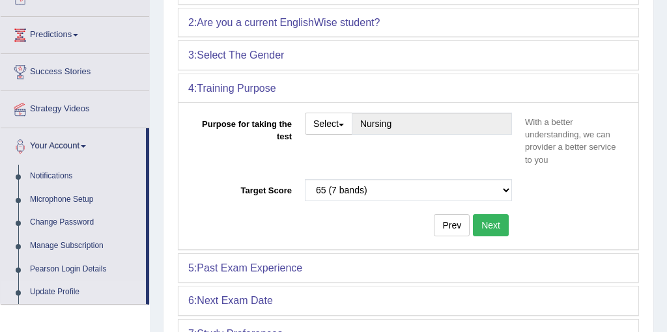
click at [495, 223] on button "Next" at bounding box center [491, 225] width 36 height 22
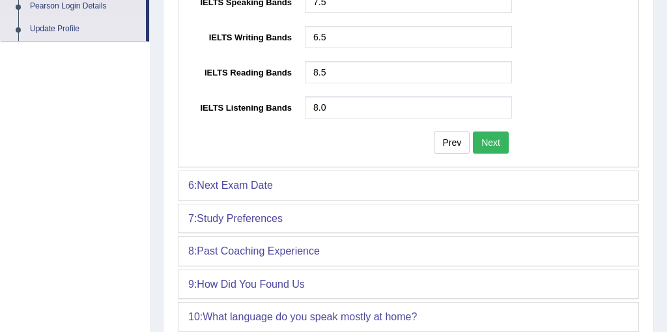
scroll to position [451, 0]
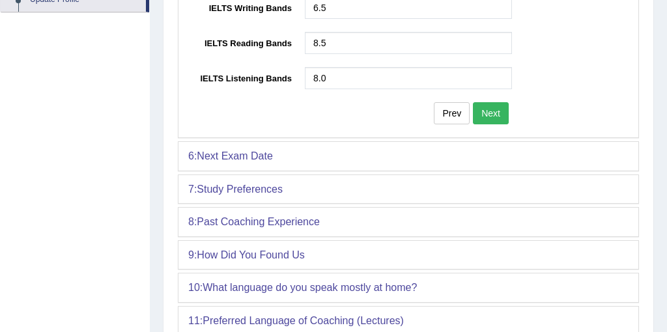
click at [501, 113] on button "Next" at bounding box center [491, 113] width 36 height 22
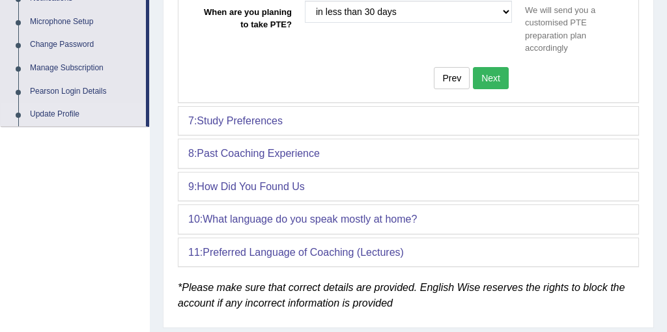
scroll to position [339, 0]
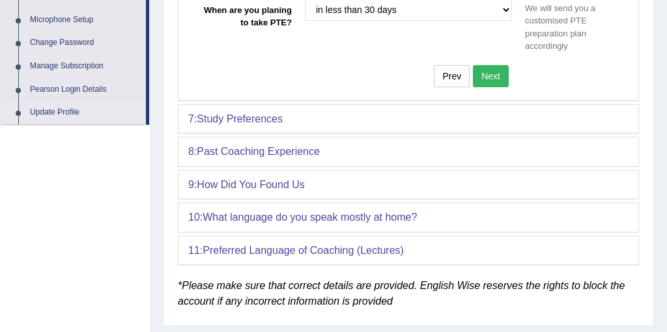
click at [487, 75] on button "Next" at bounding box center [491, 76] width 36 height 22
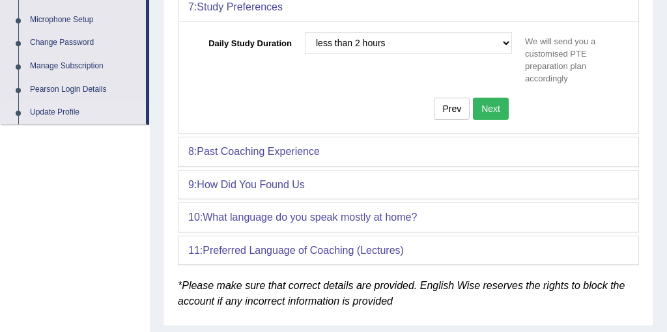
click at [498, 104] on button "Next" at bounding box center [491, 109] width 36 height 22
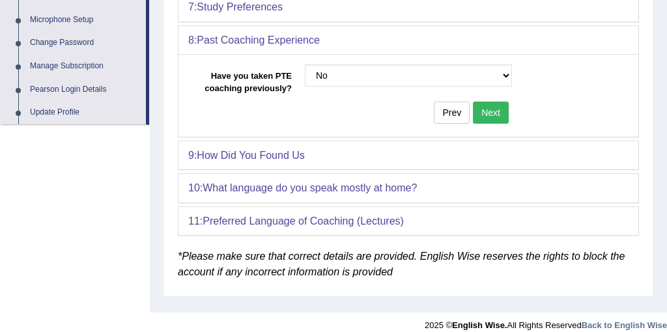
click at [498, 104] on button "Next" at bounding box center [491, 113] width 36 height 22
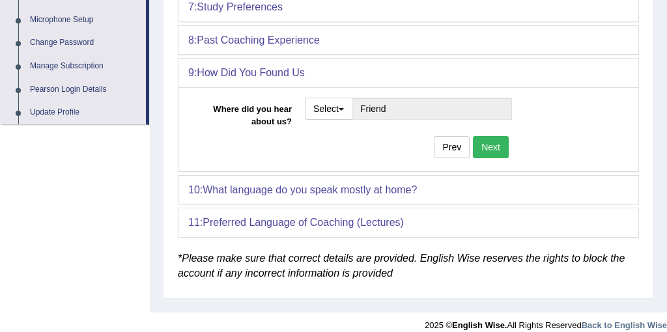
click at [497, 145] on button "Next" at bounding box center [491, 147] width 36 height 22
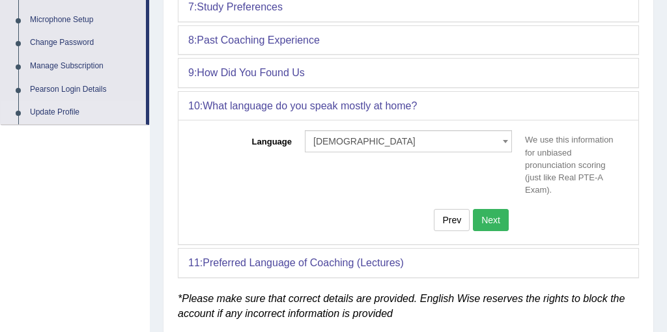
click at [498, 215] on button "Next" at bounding box center [491, 220] width 36 height 22
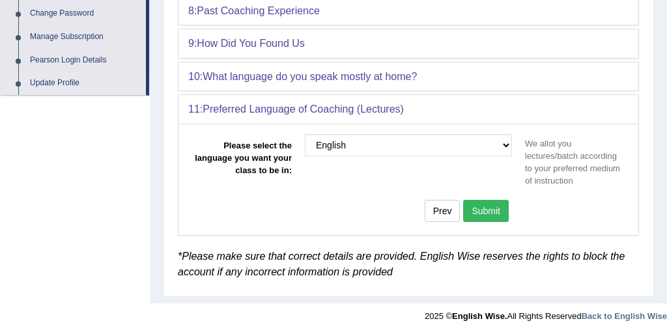
scroll to position [0, 0]
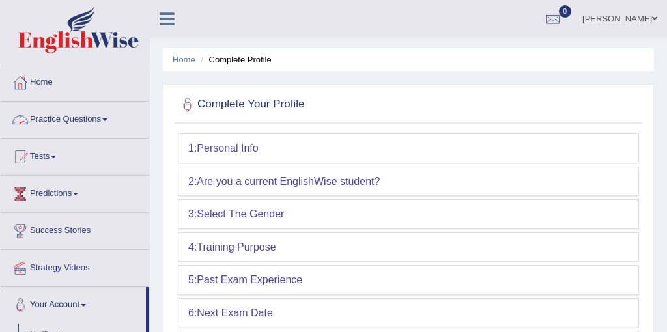
click at [66, 119] on link "Practice Questions" at bounding box center [75, 118] width 148 height 33
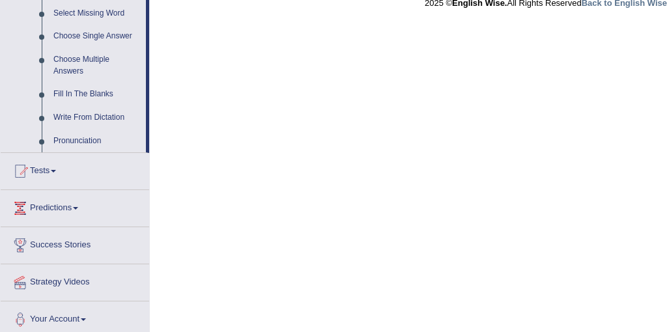
scroll to position [699, 0]
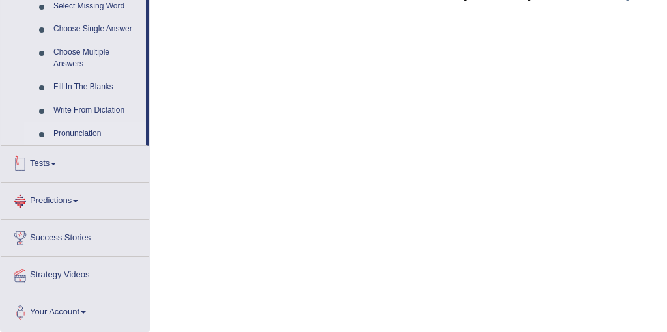
click at [92, 130] on link "Pronunciation" at bounding box center [97, 133] width 98 height 23
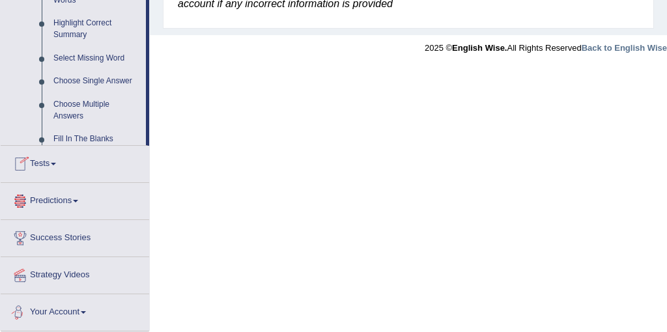
scroll to position [589, 0]
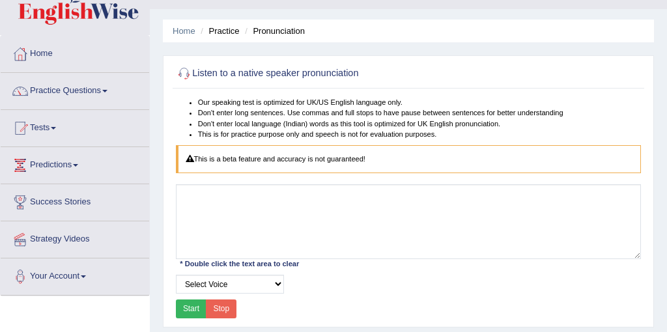
scroll to position [47, 0]
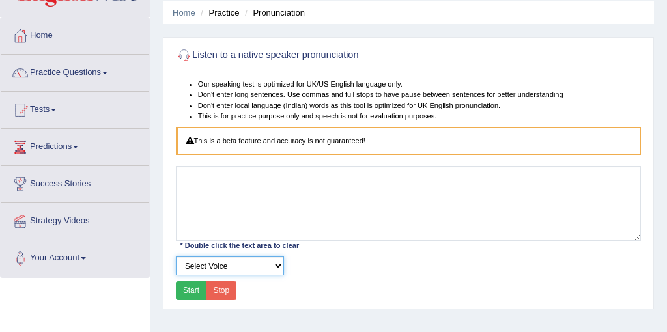
click at [275, 262] on select "Select Voice UK English Female UK English Male" at bounding box center [230, 266] width 108 height 19
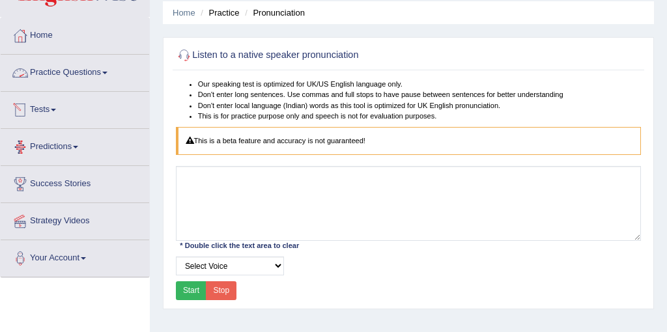
click at [76, 68] on link "Practice Questions" at bounding box center [75, 71] width 148 height 33
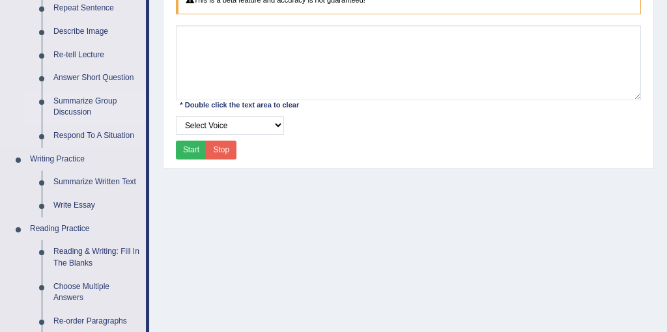
scroll to position [188, 0]
click at [89, 182] on link "Summarize Written Text" at bounding box center [97, 182] width 98 height 23
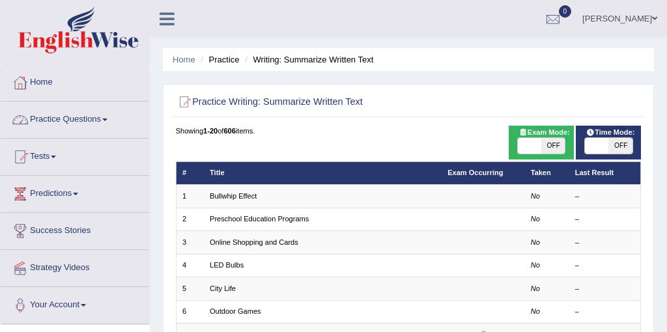
click at [78, 117] on link "Practice Questions" at bounding box center [75, 118] width 148 height 33
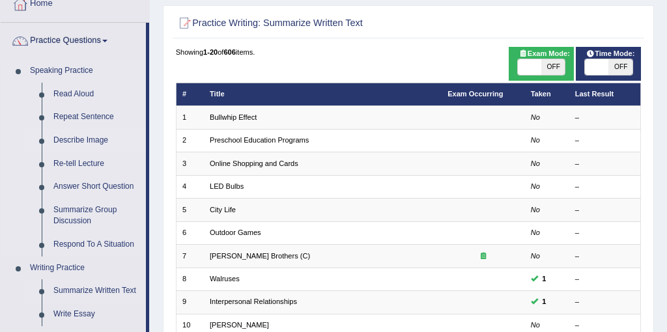
scroll to position [23, 0]
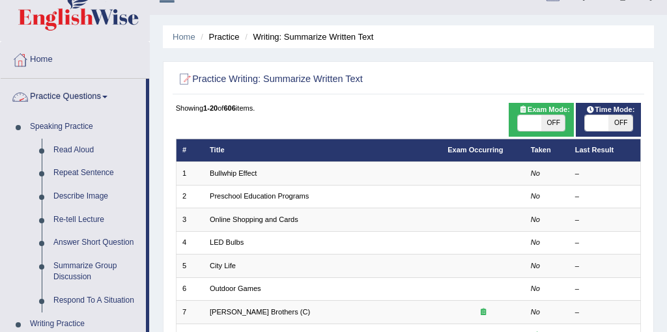
click at [73, 96] on link "Practice Questions" at bounding box center [73, 95] width 145 height 33
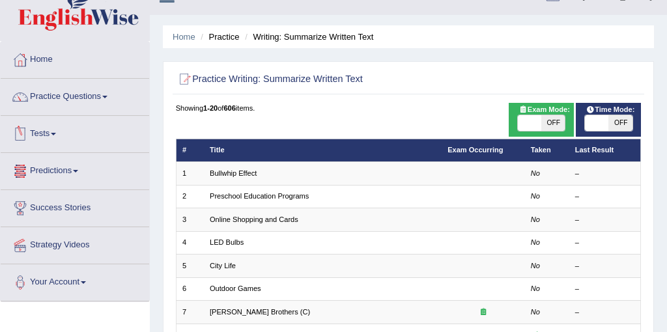
click at [54, 132] on link "Tests" at bounding box center [75, 132] width 148 height 33
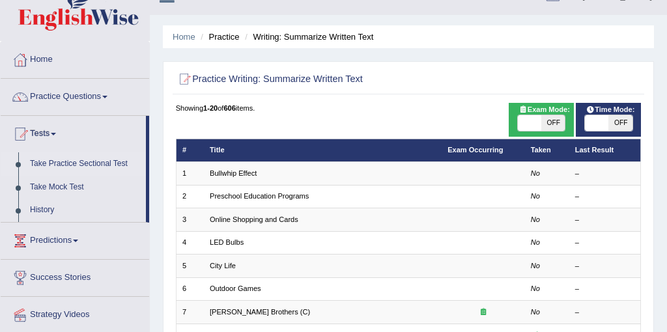
click at [65, 165] on link "Take Practice Sectional Test" at bounding box center [85, 163] width 122 height 23
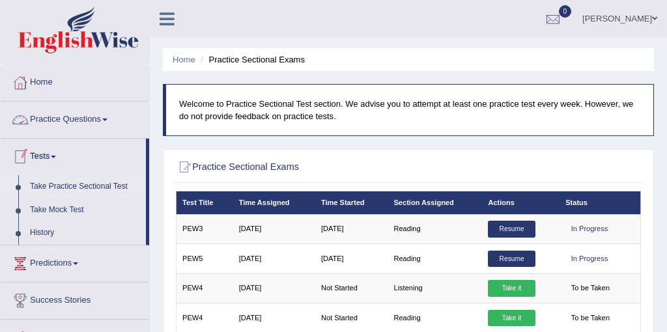
click at [77, 122] on link "Practice Questions" at bounding box center [75, 118] width 148 height 33
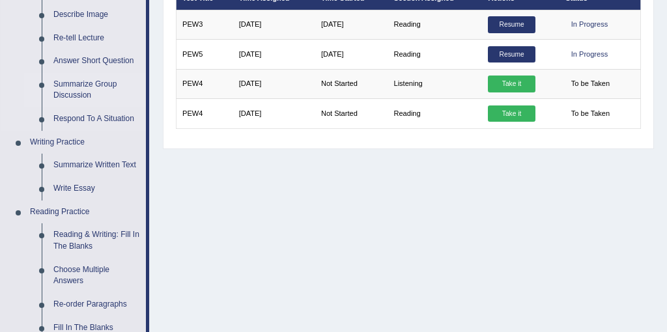
scroll to position [202, 0]
